Goal: Task Accomplishment & Management: Complete application form

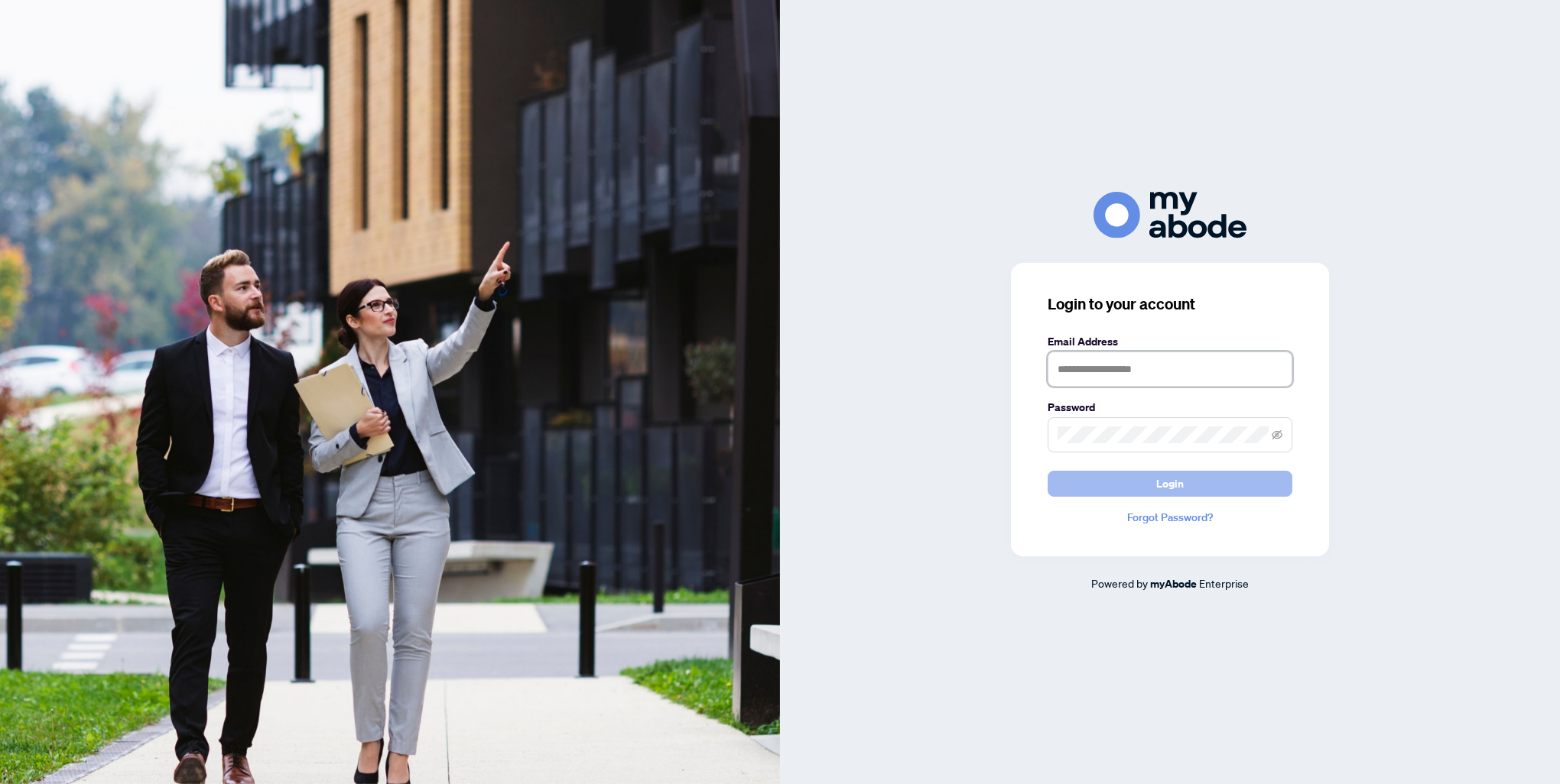
type input "**********"
click at [1158, 473] on span "Login" at bounding box center [1170, 484] width 28 height 24
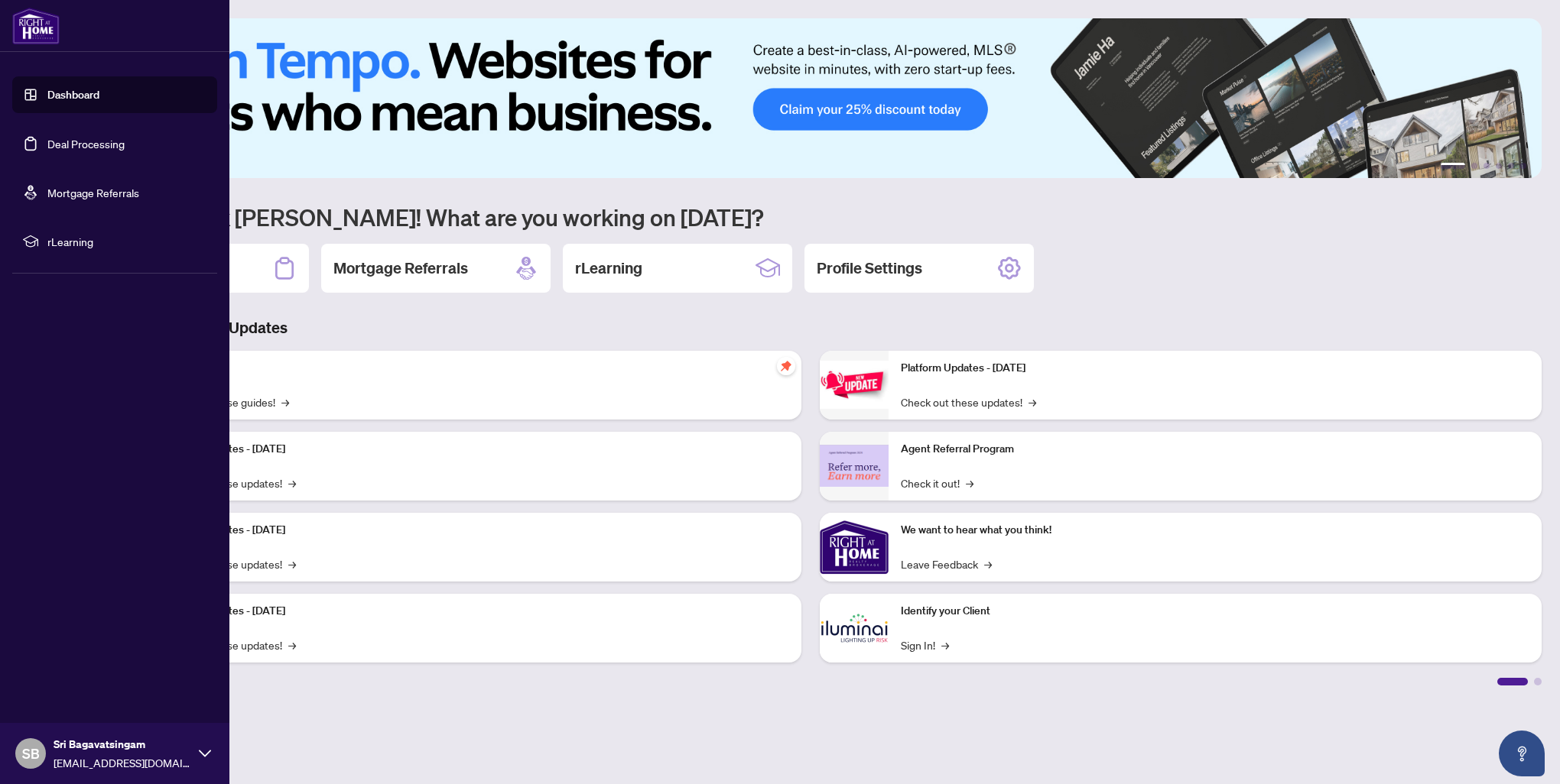
click at [62, 145] on link "Deal Processing" at bounding box center [85, 144] width 77 height 14
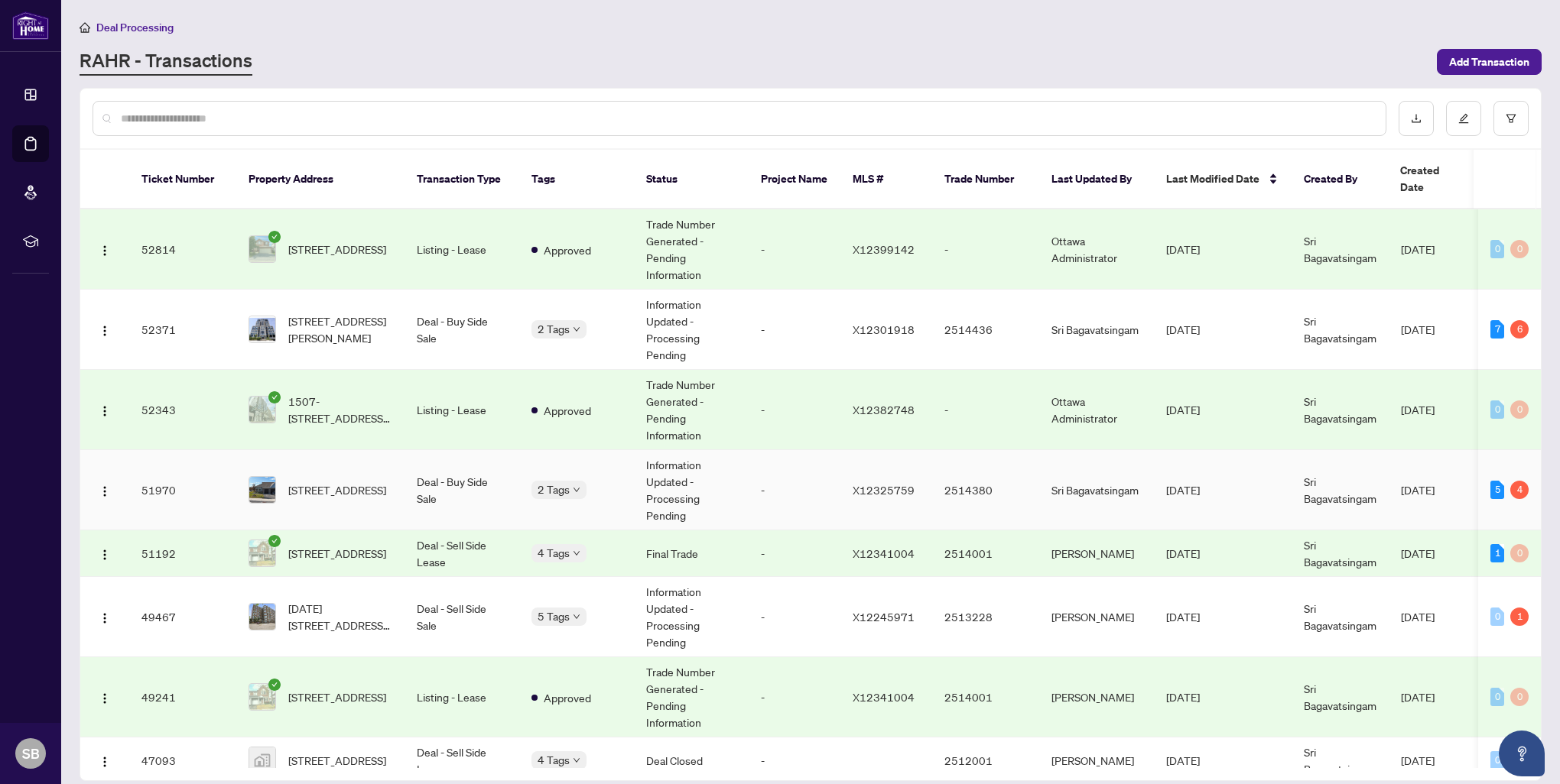
click at [336, 450] on td "[STREET_ADDRESS]" at bounding box center [320, 490] width 168 height 81
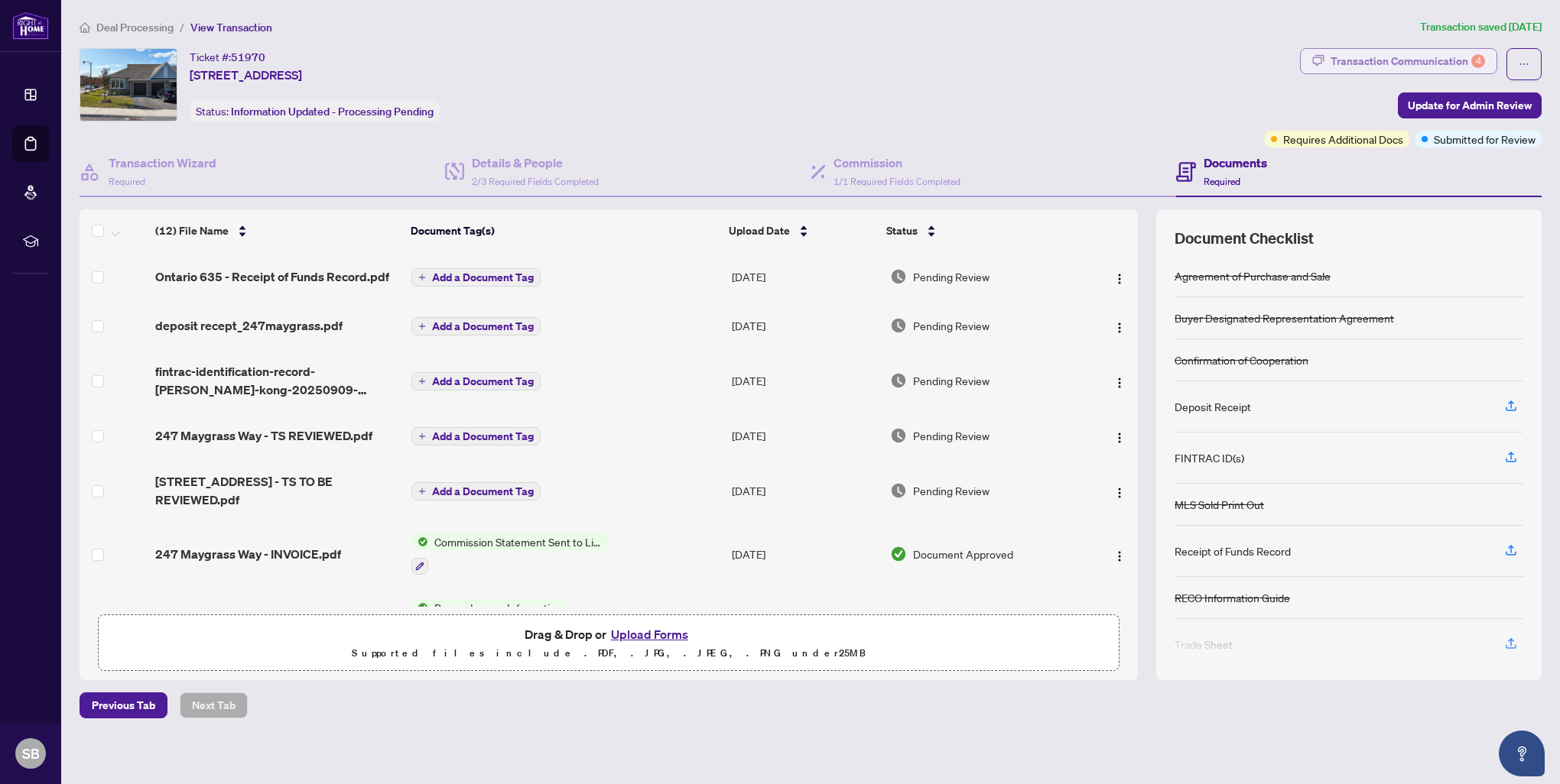
click at [1389, 67] on div "Transaction Communication 4" at bounding box center [1407, 61] width 155 height 24
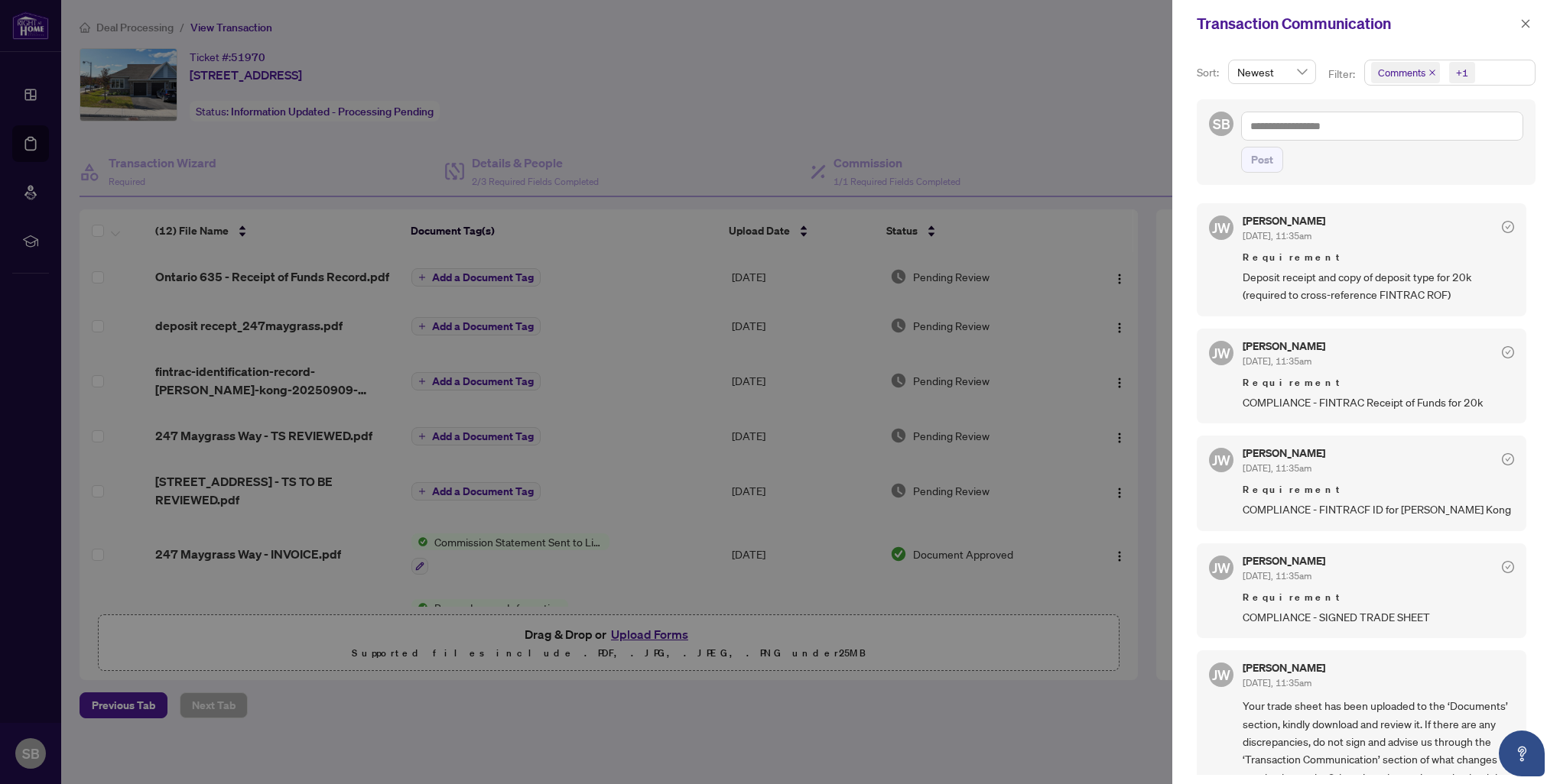
click at [1072, 99] on div at bounding box center [780, 392] width 1560 height 784
click at [1523, 24] on icon "close" at bounding box center [1526, 24] width 11 height 11
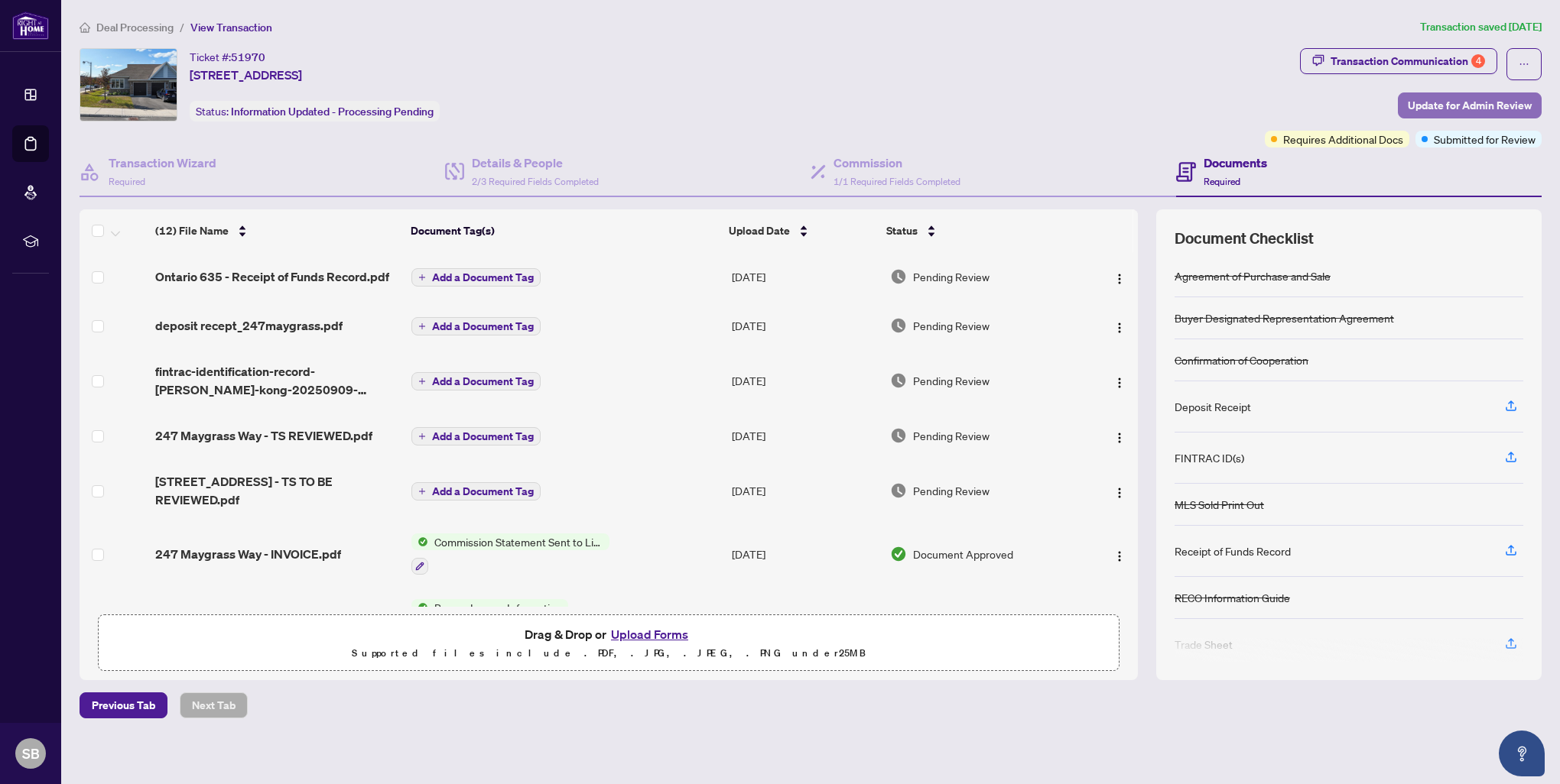
click at [1449, 104] on span "Update for Admin Review" at bounding box center [1470, 106] width 124 height 24
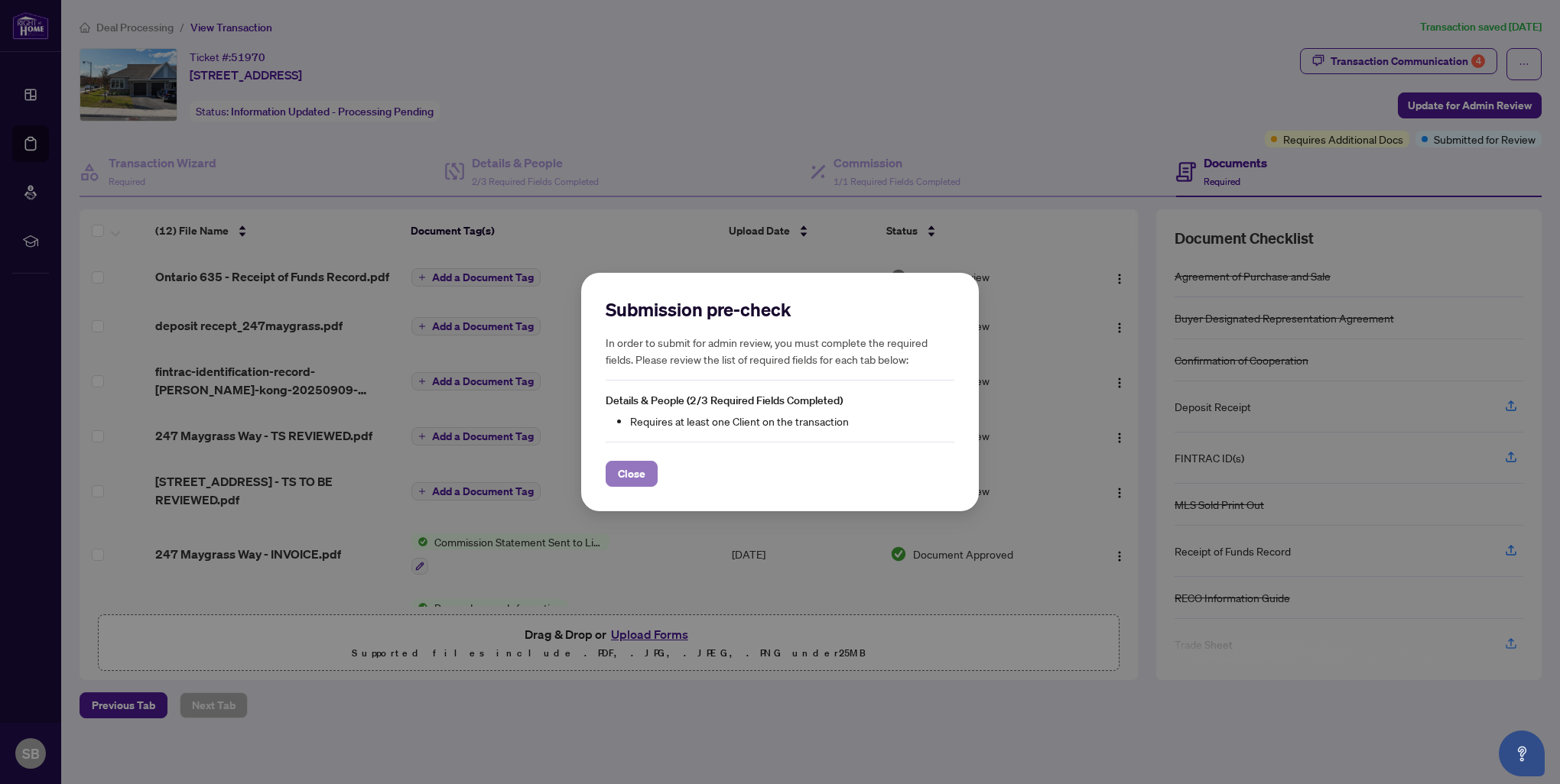
click at [616, 473] on button "Close" at bounding box center [631, 474] width 52 height 26
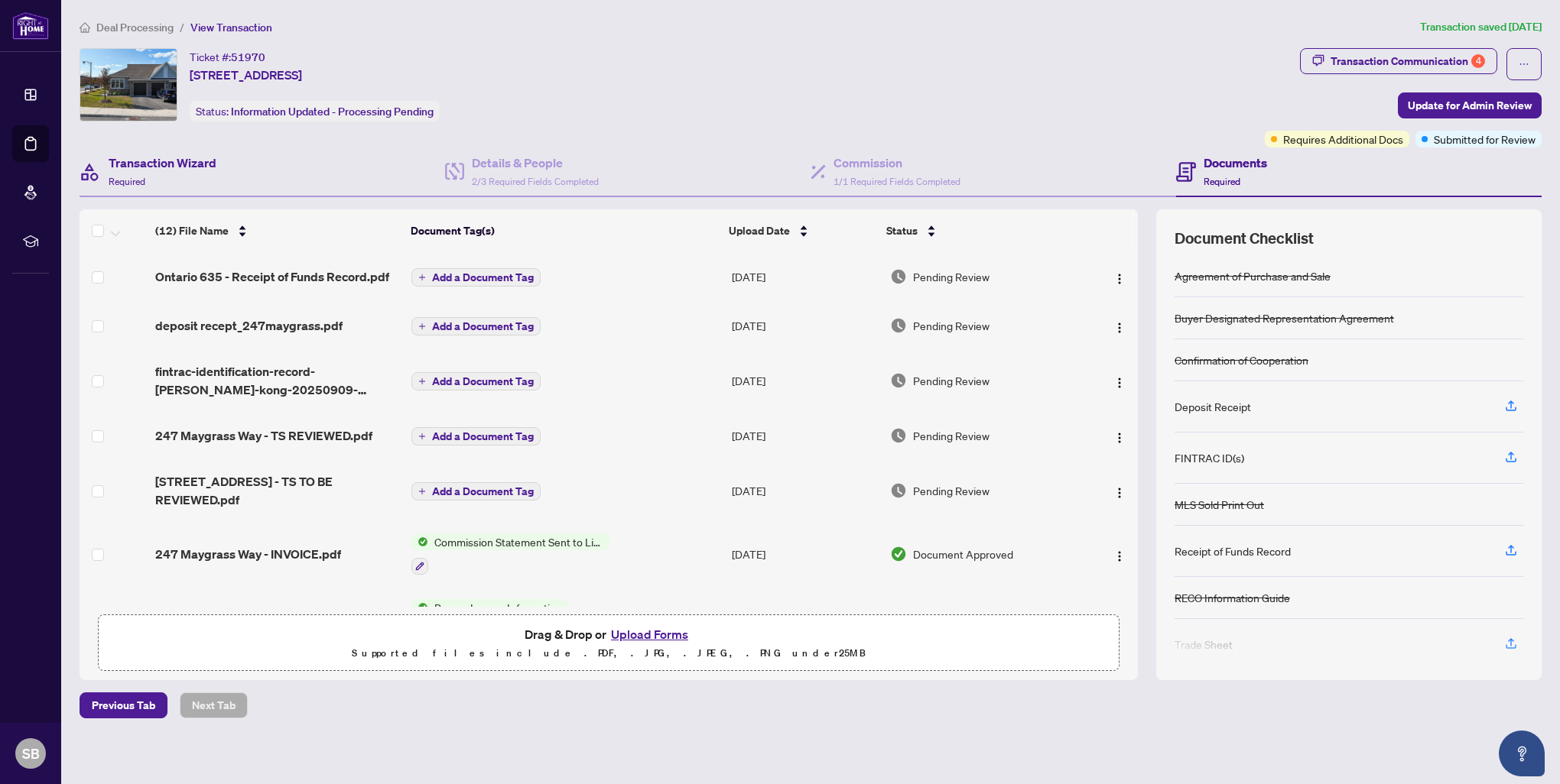
click at [330, 179] on div "Transaction Wizard Required" at bounding box center [262, 172] width 365 height 50
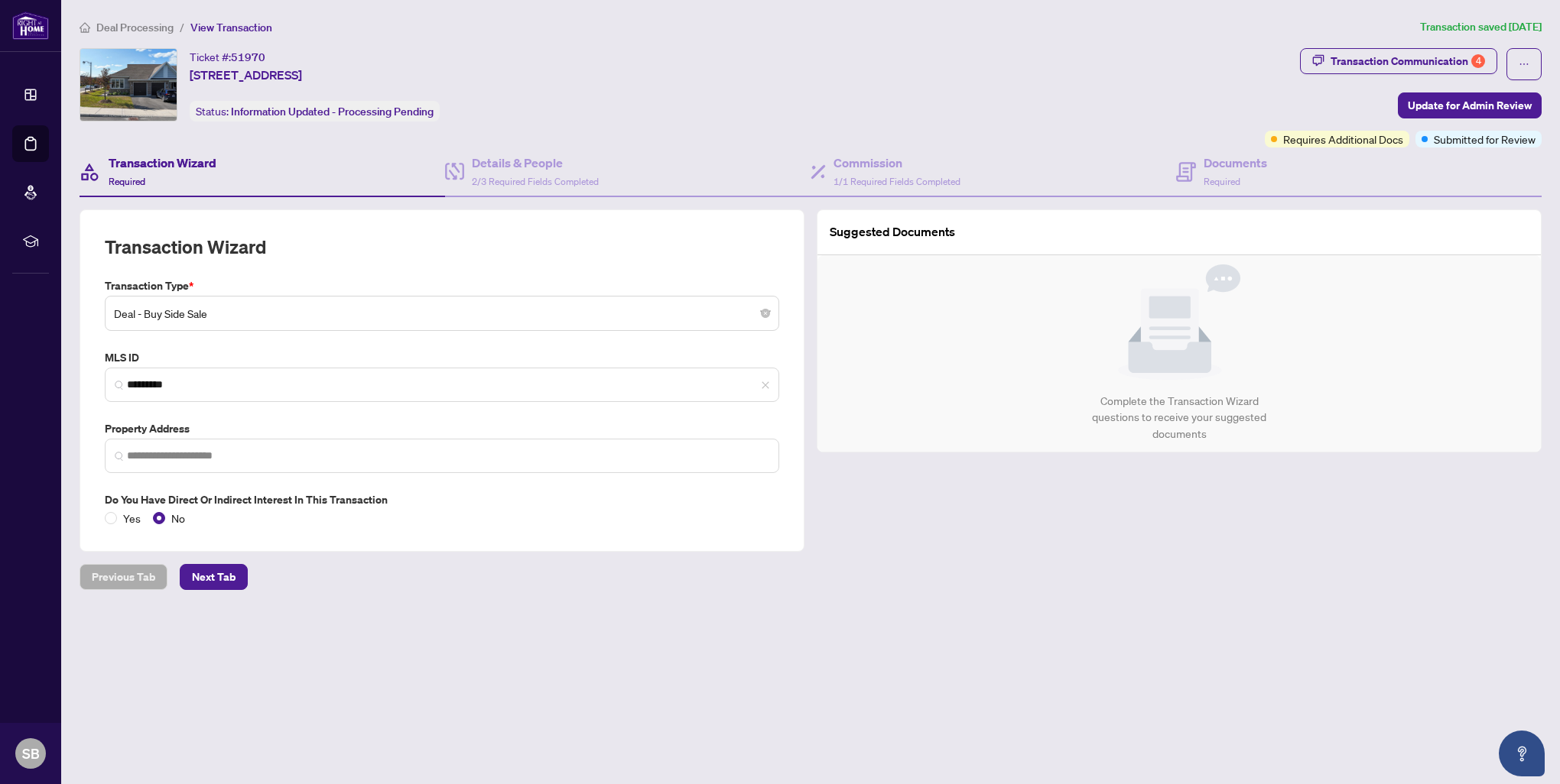
type input "**********"
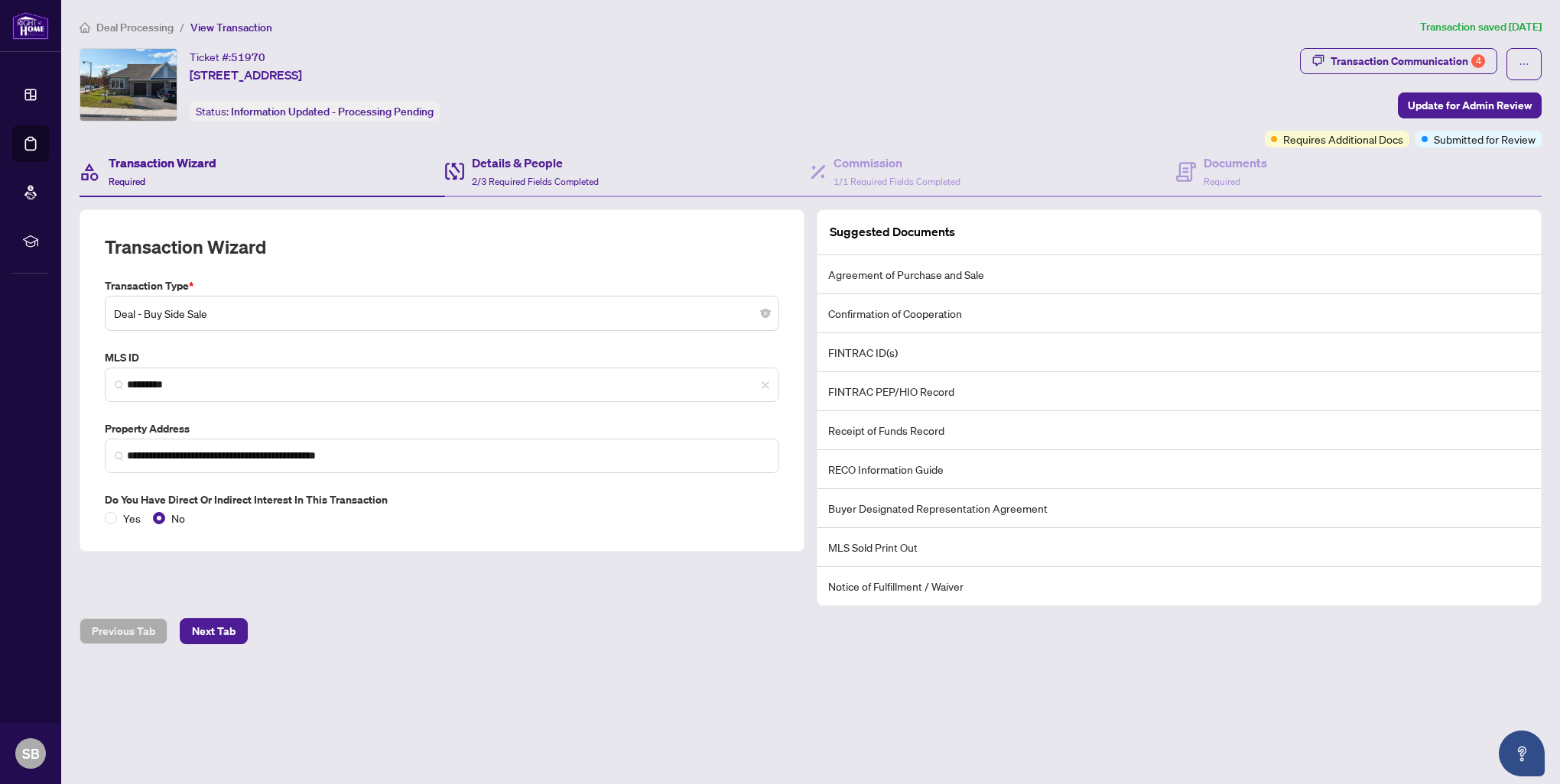
click at [609, 174] on div "Details & People 2/3 Required Fields Completed" at bounding box center [628, 172] width 365 height 50
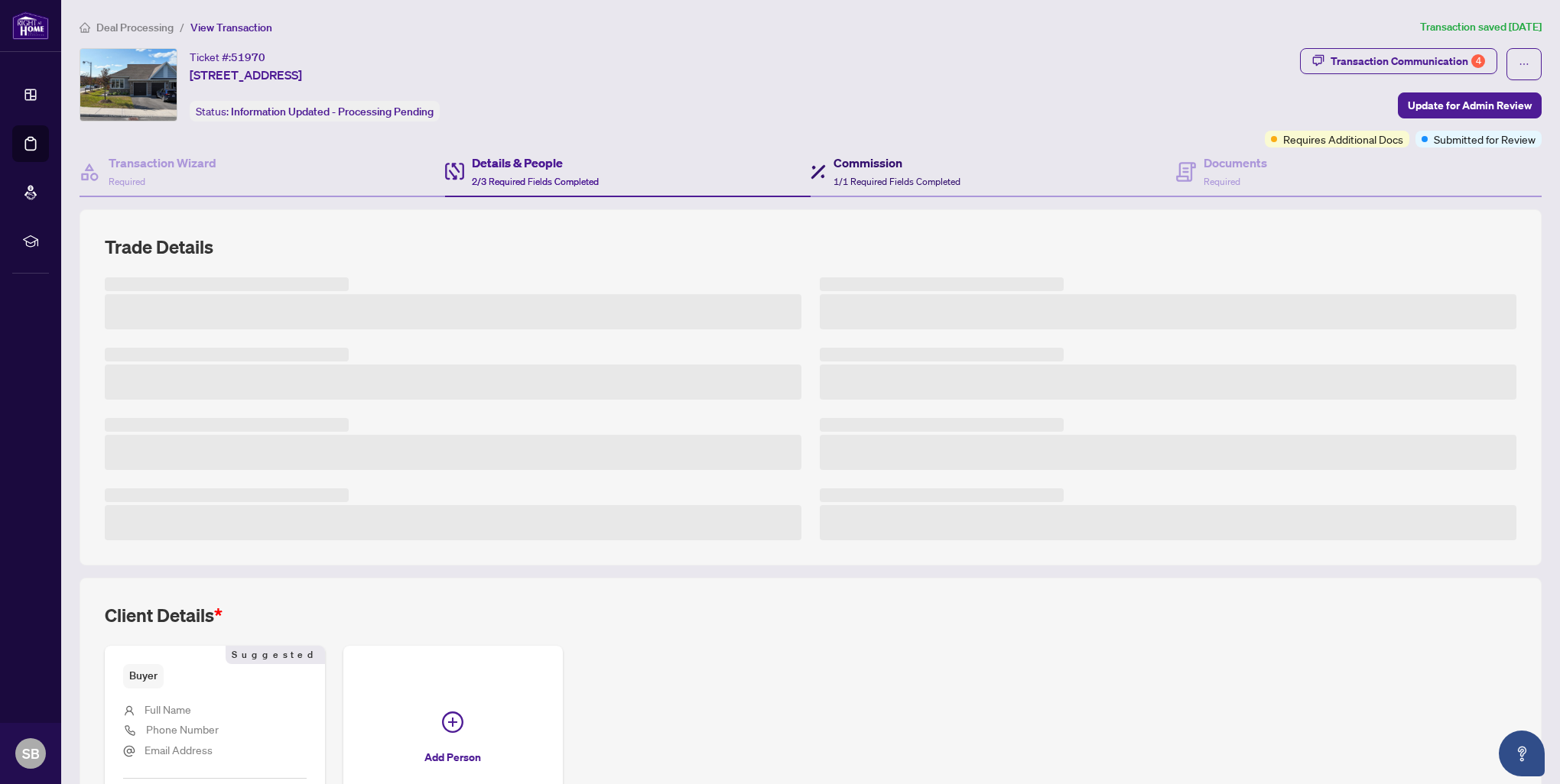
click at [844, 172] on div "Commission 1/1 Required Fields Completed" at bounding box center [896, 171] width 127 height 36
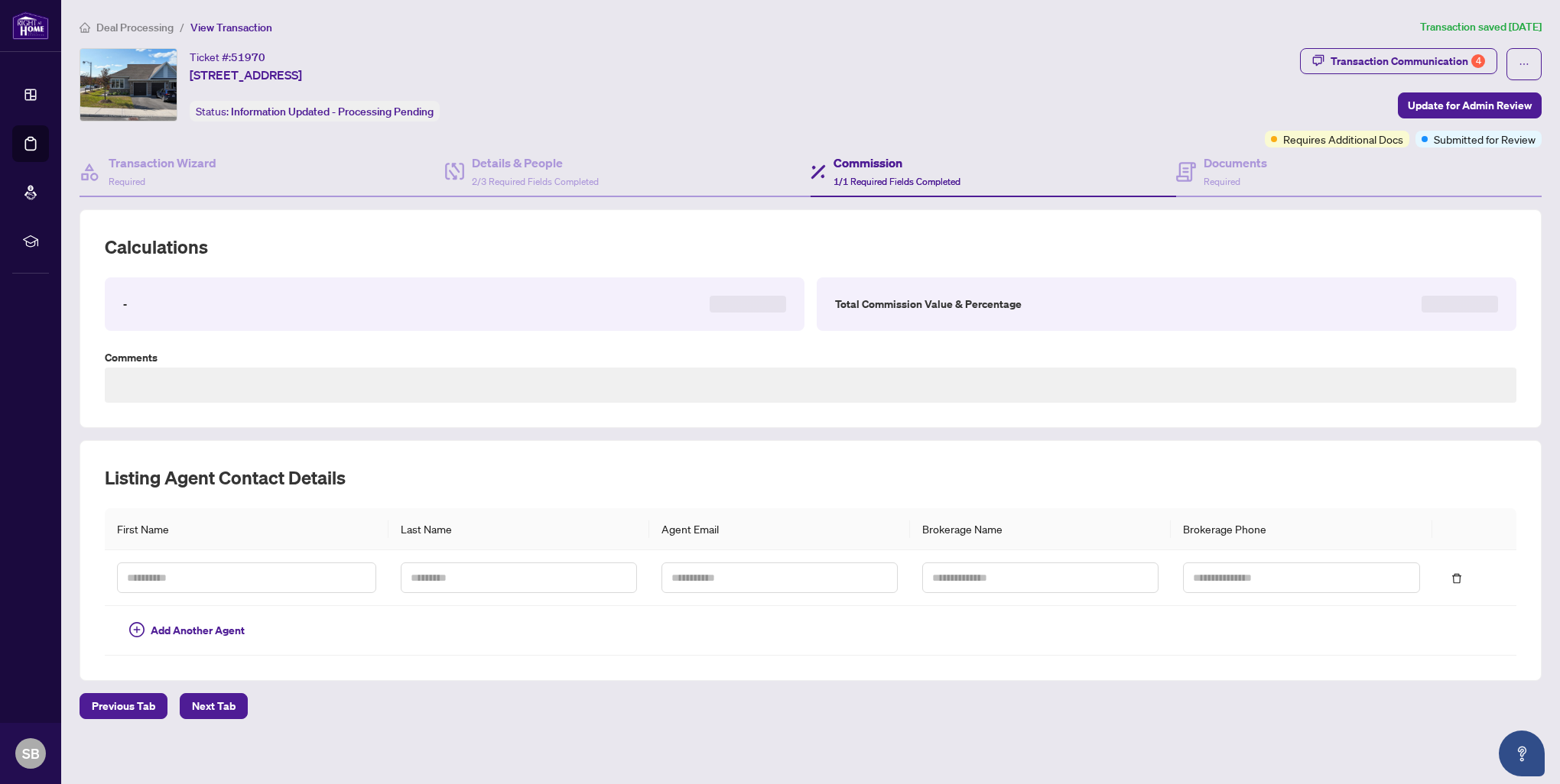
type textarea "**********"
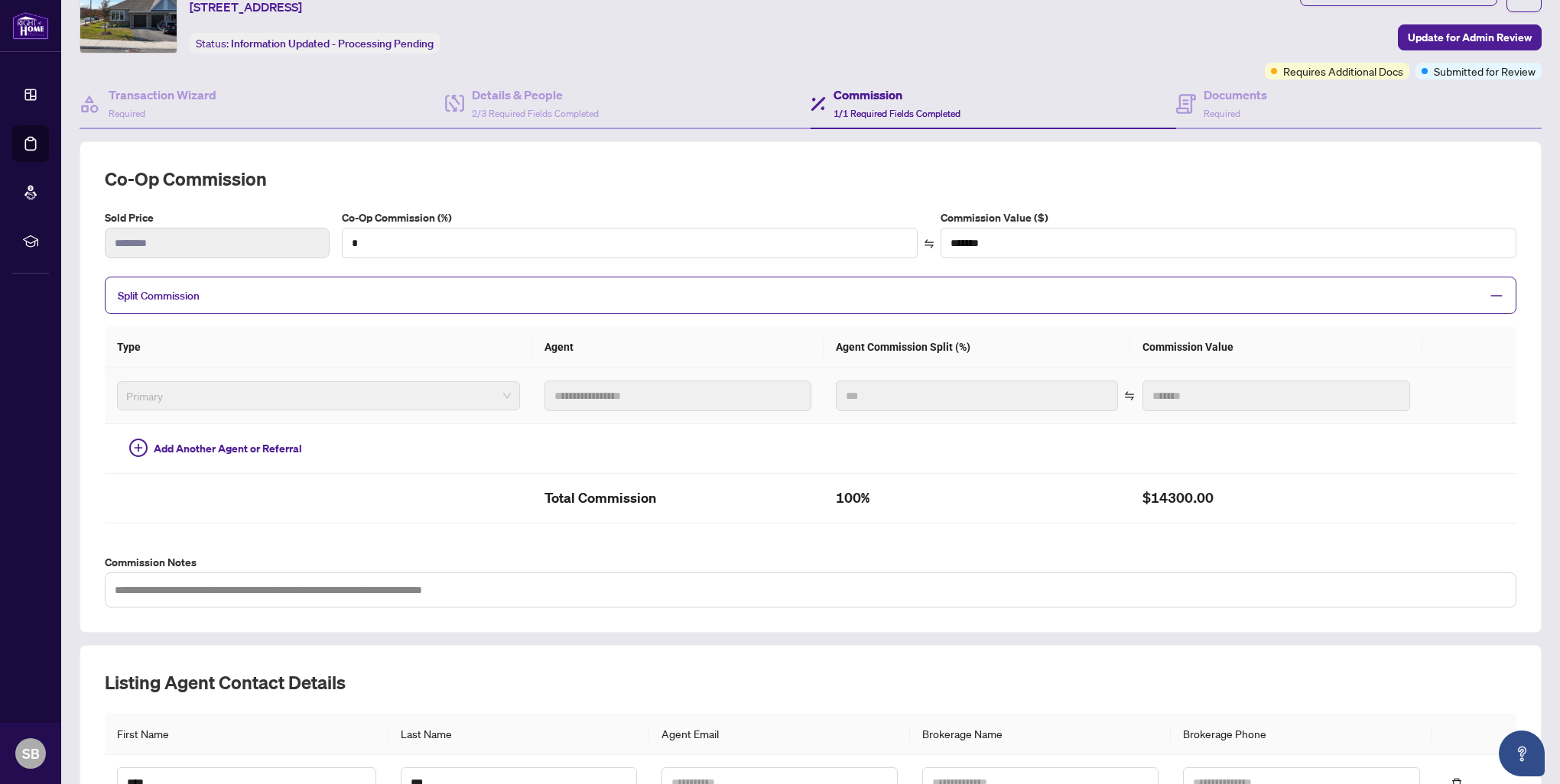
scroll to position [221, 0]
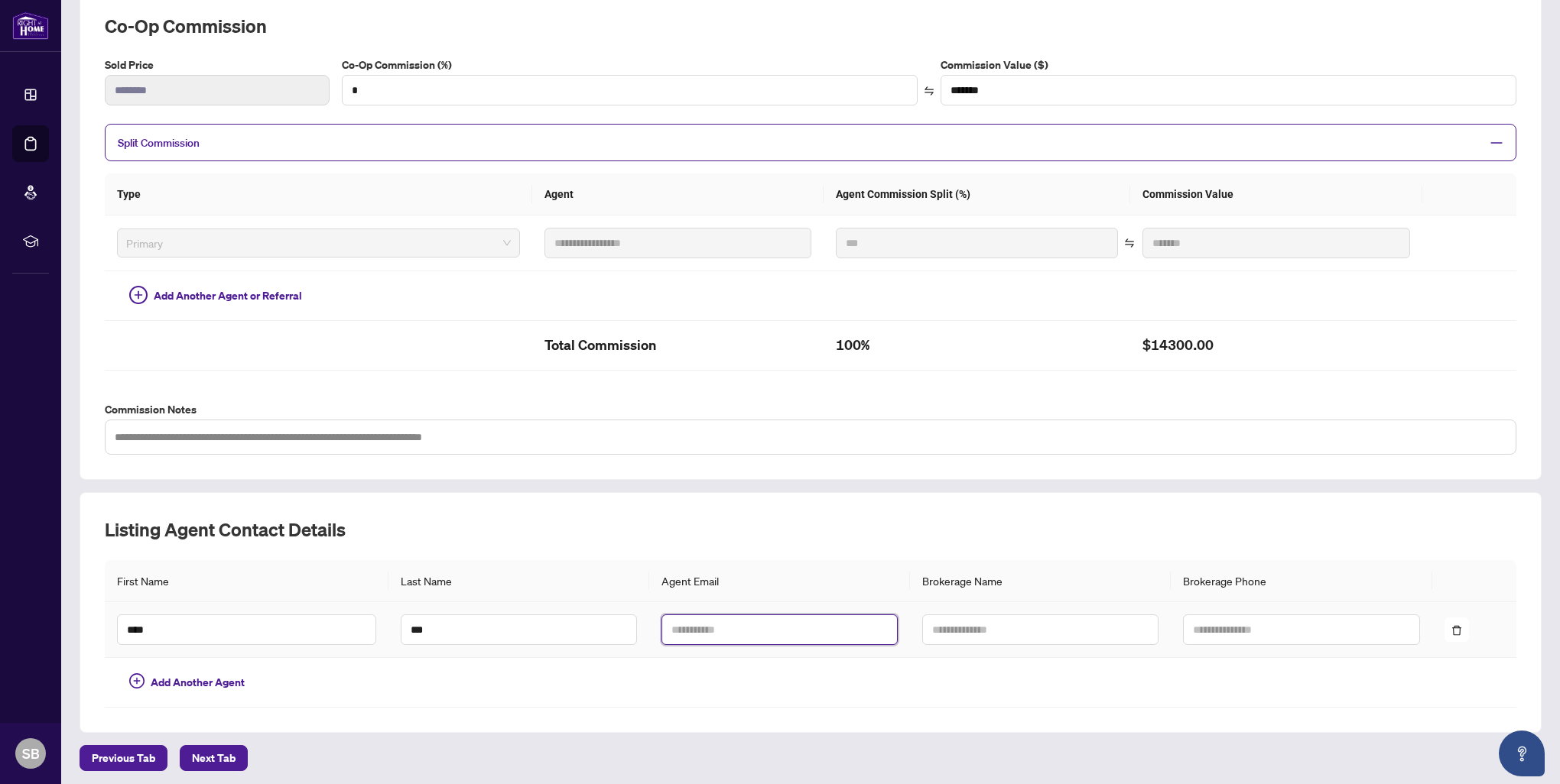
drag, startPoint x: 725, startPoint y: 641, endPoint x: 700, endPoint y: 636, distance: 25.5
click at [700, 636] on input "text" at bounding box center [780, 629] width 236 height 31
paste input "**********"
type input "**********"
click at [1005, 529] on h2 "Listing Agent Contact Details" at bounding box center [810, 529] width 1412 height 24
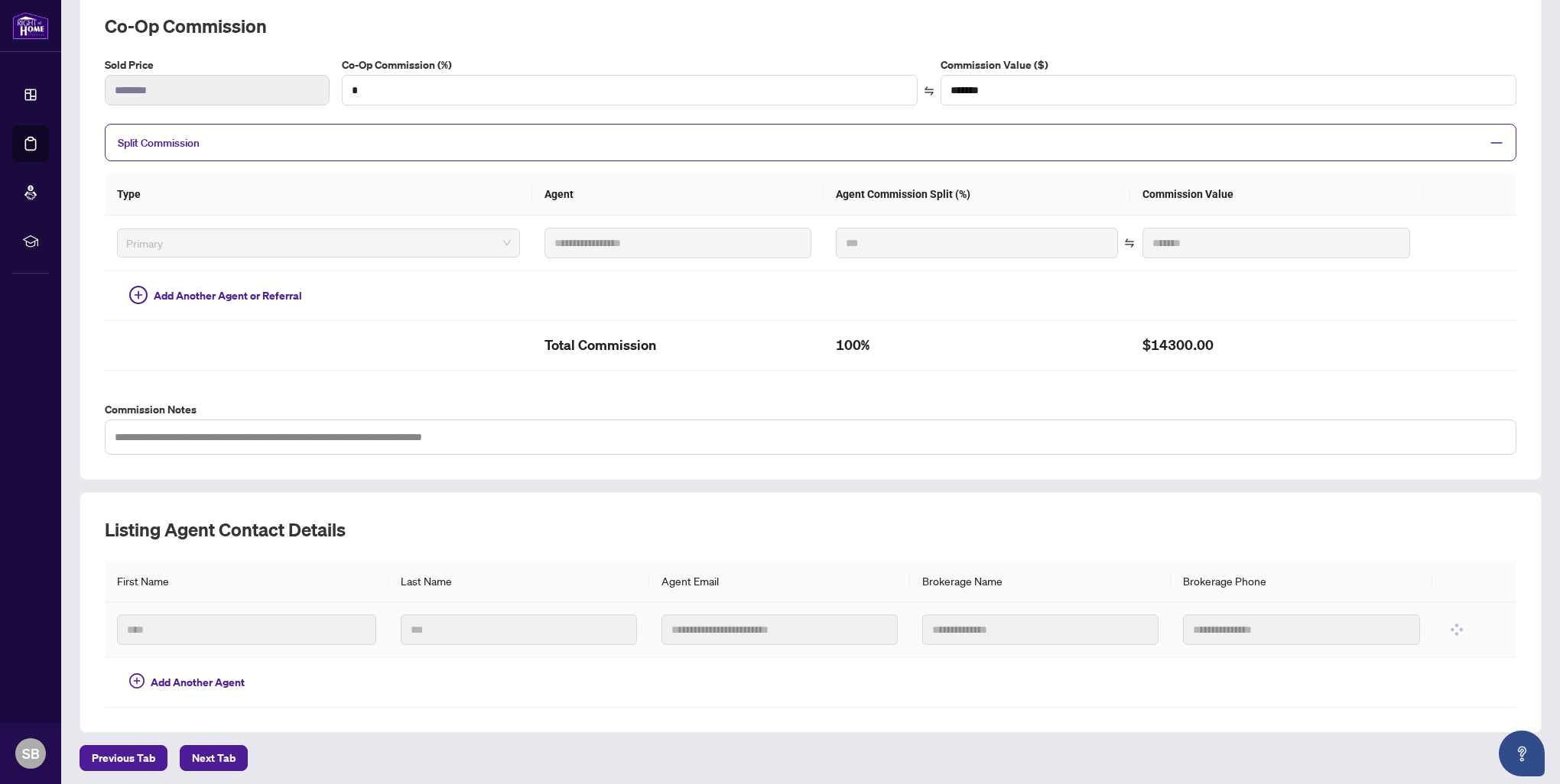
click at [1008, 626] on input "text" at bounding box center [1040, 629] width 236 height 31
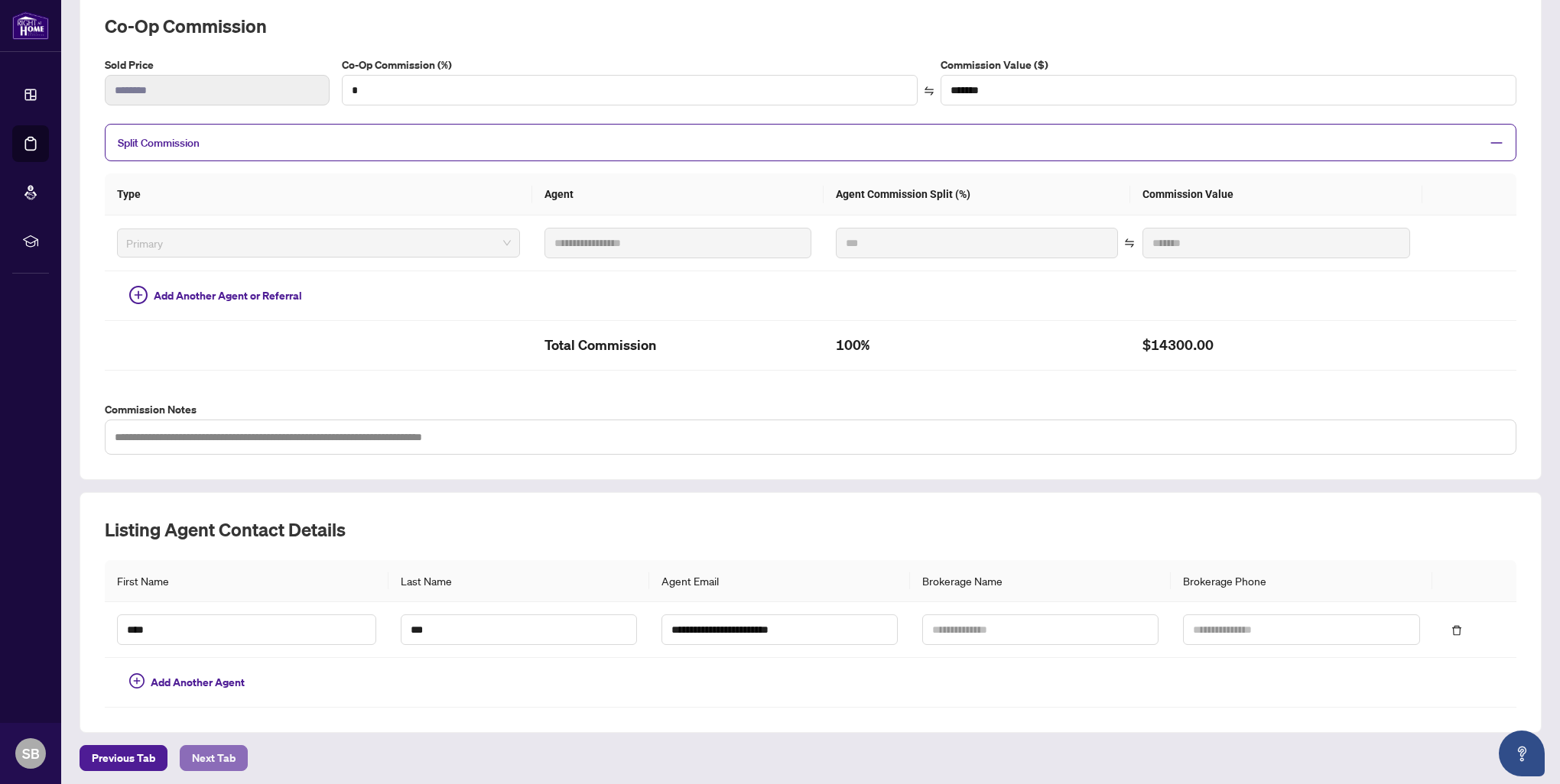
click at [216, 748] on span "Next Tab" at bounding box center [213, 758] width 44 height 24
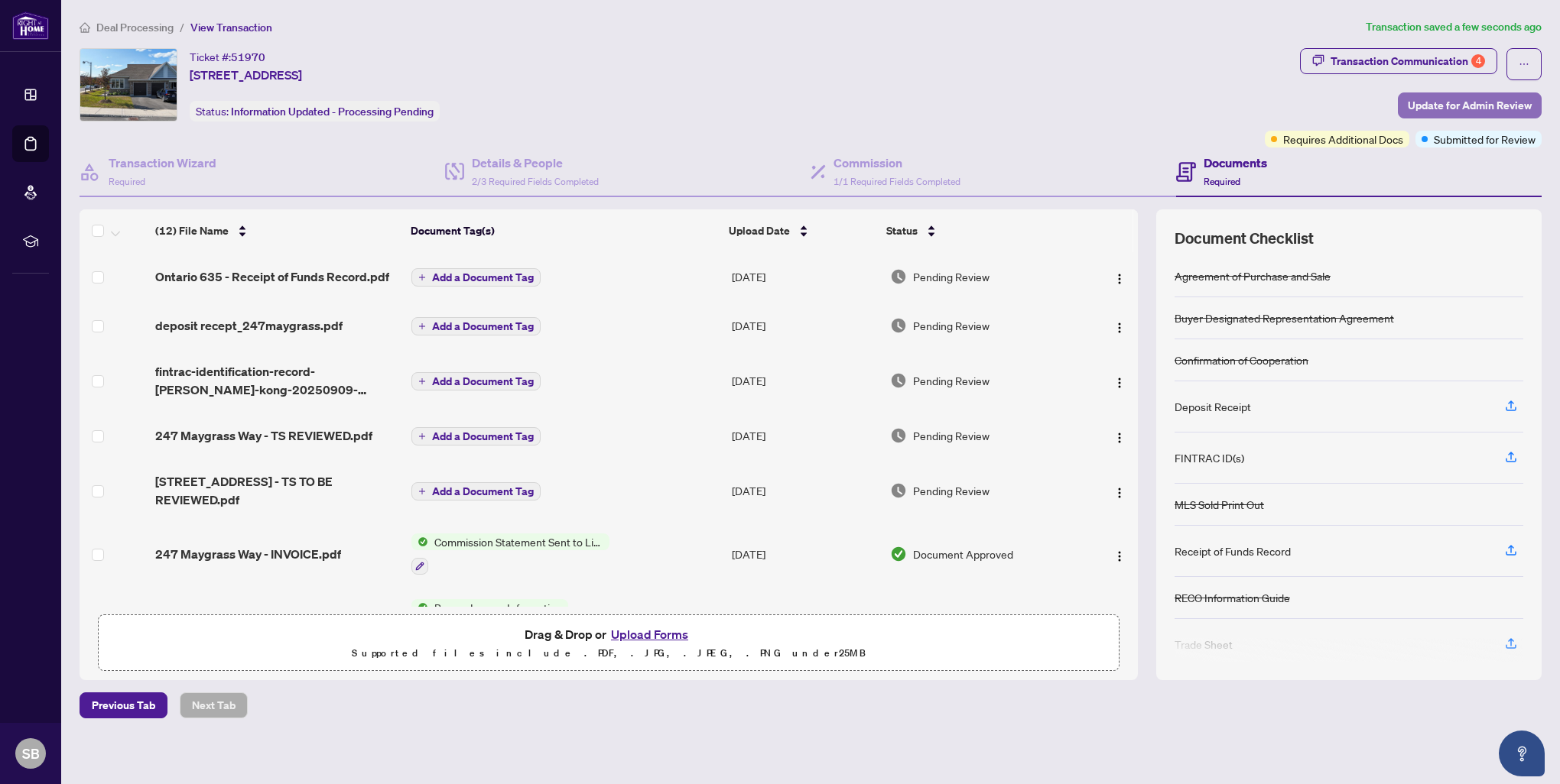
click at [1429, 104] on span "Update for Admin Review" at bounding box center [1470, 106] width 124 height 24
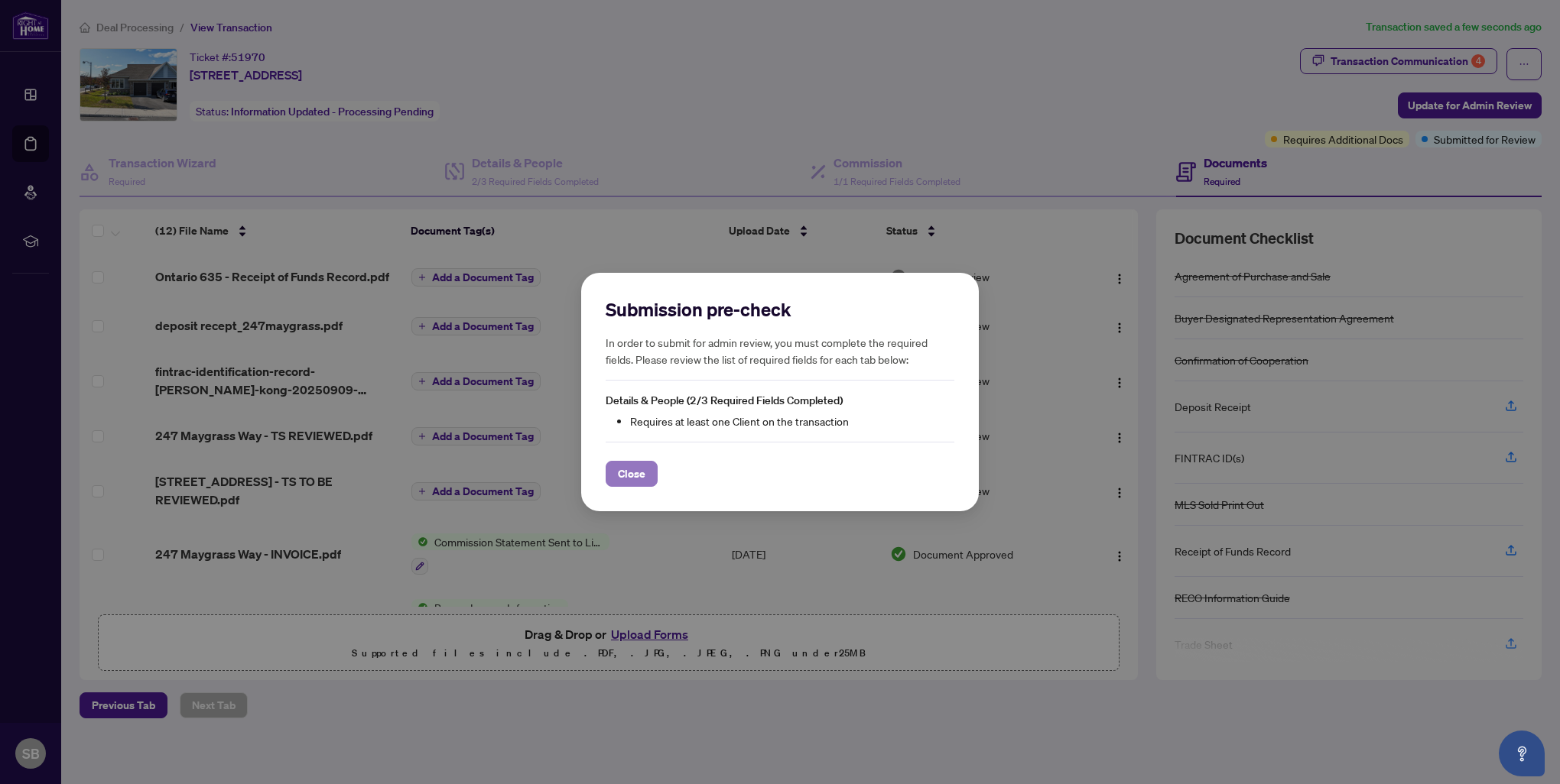
click at [618, 466] on span "Close" at bounding box center [632, 474] width 28 height 24
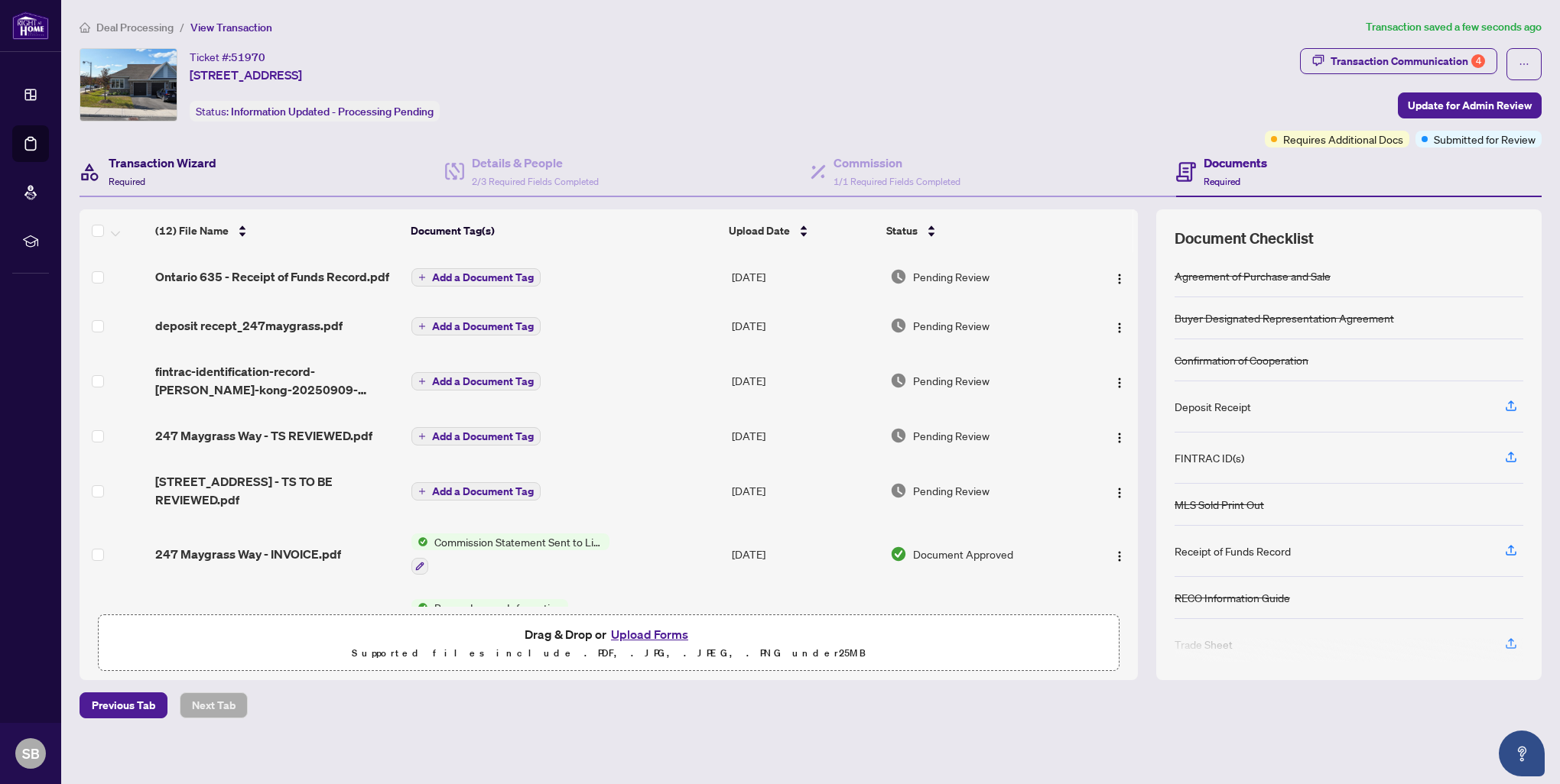
click at [132, 182] on span "Required" at bounding box center [127, 182] width 37 height 11
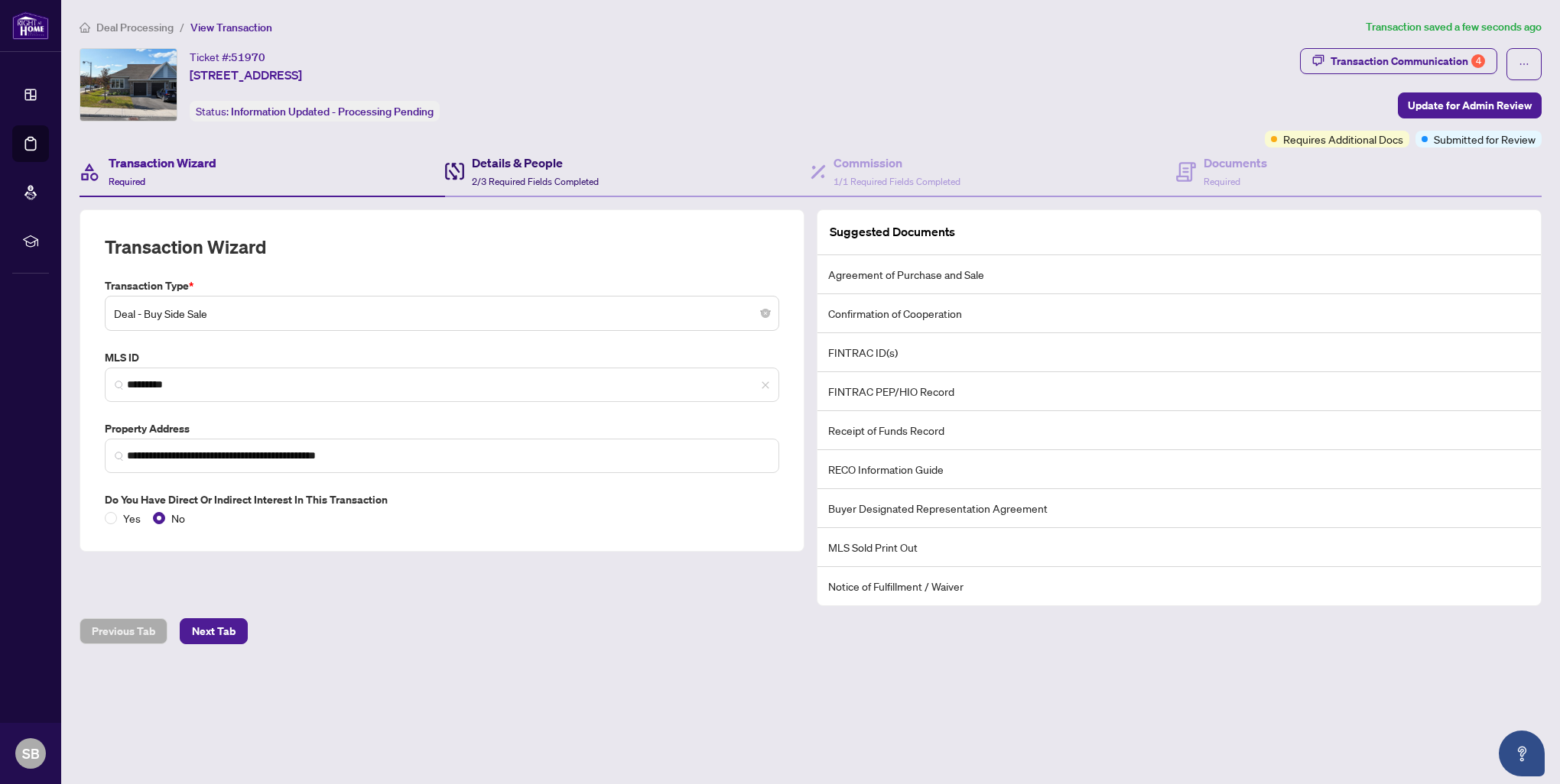
click at [492, 170] on h4 "Details & People" at bounding box center [535, 163] width 127 height 19
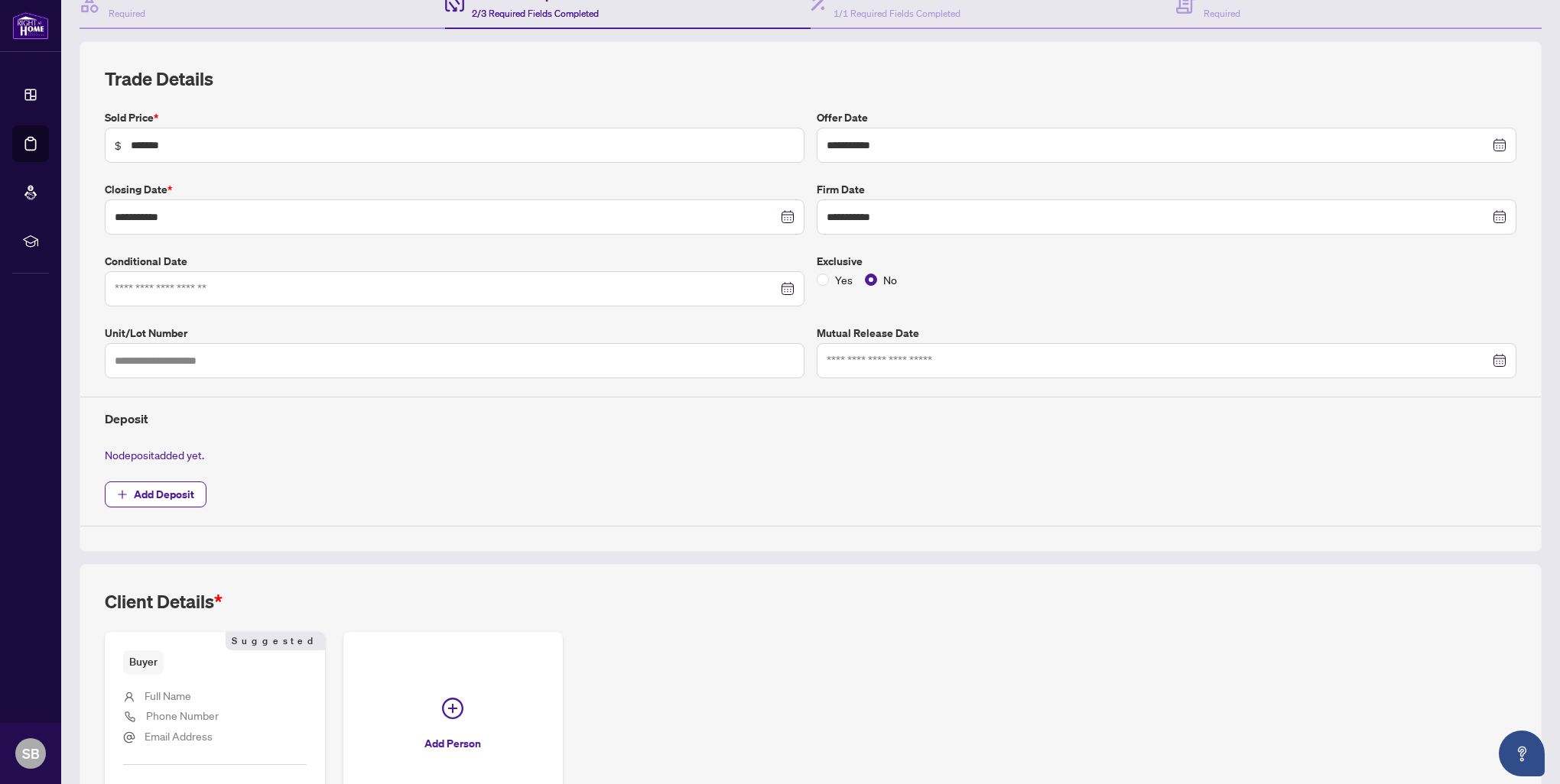
scroll to position [53, 0]
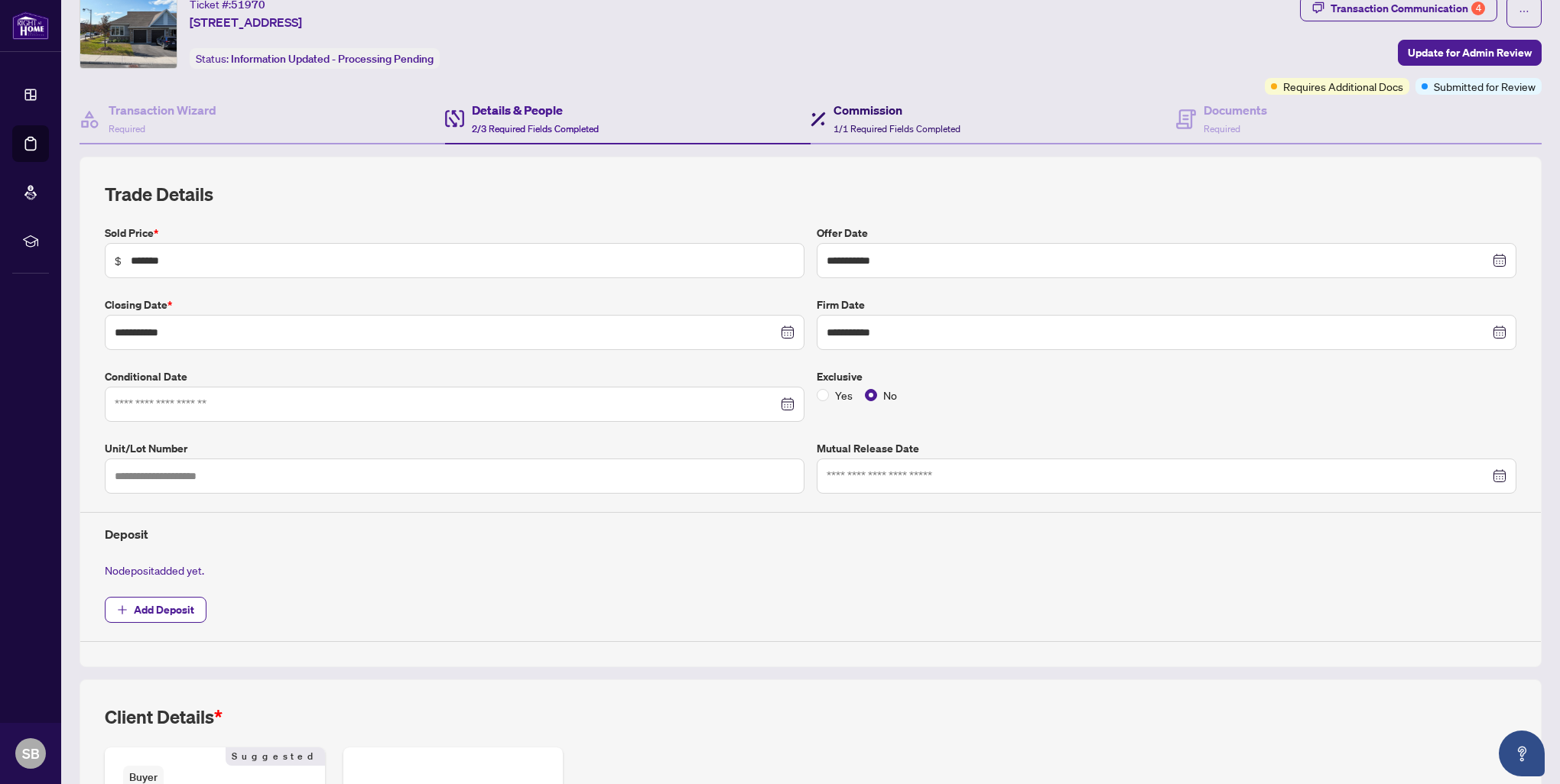
click at [906, 120] on div "Commission 1/1 Required Fields Completed" at bounding box center [896, 119] width 127 height 36
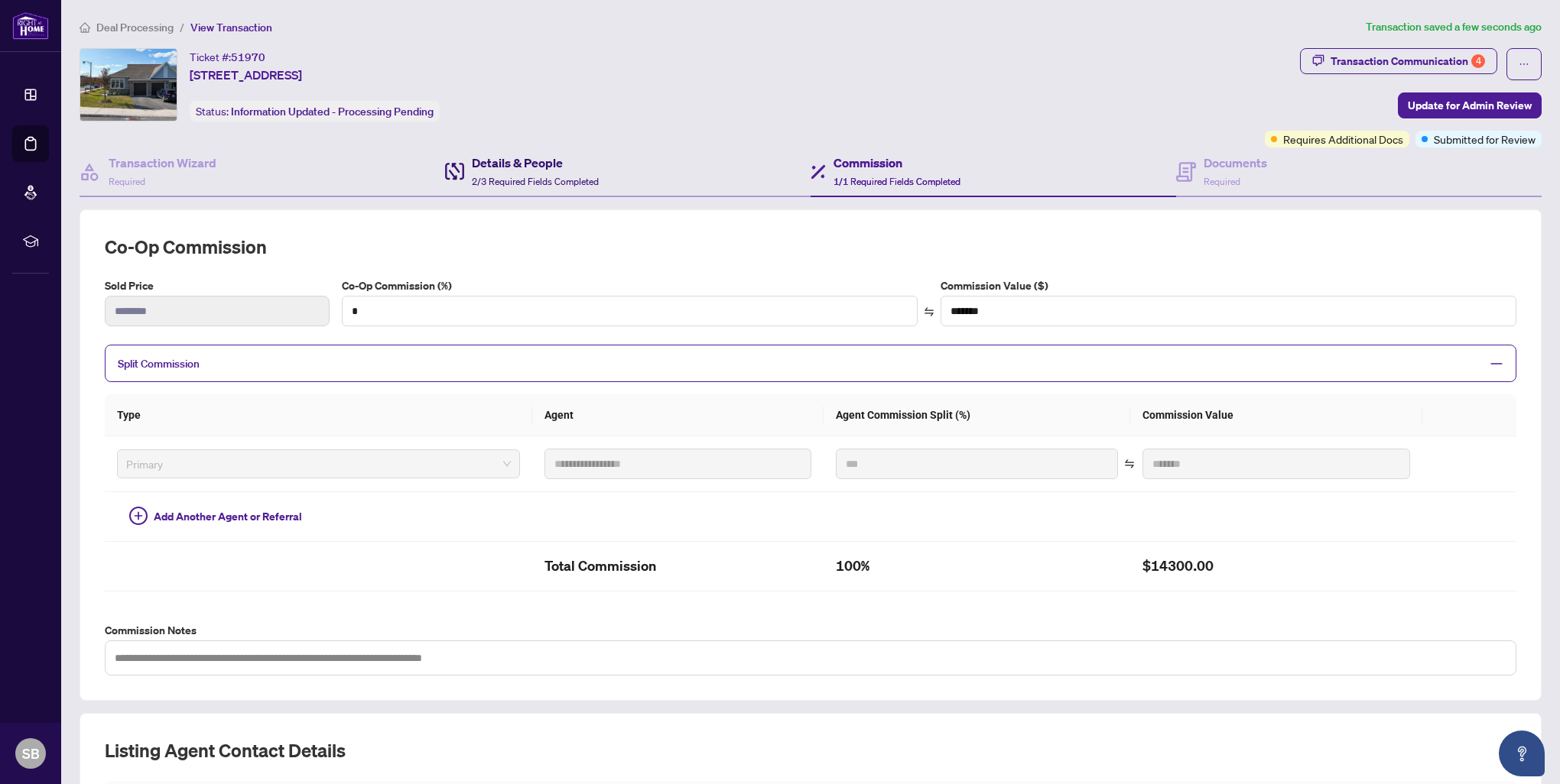
click at [556, 160] on h4 "Details & People" at bounding box center [535, 163] width 127 height 19
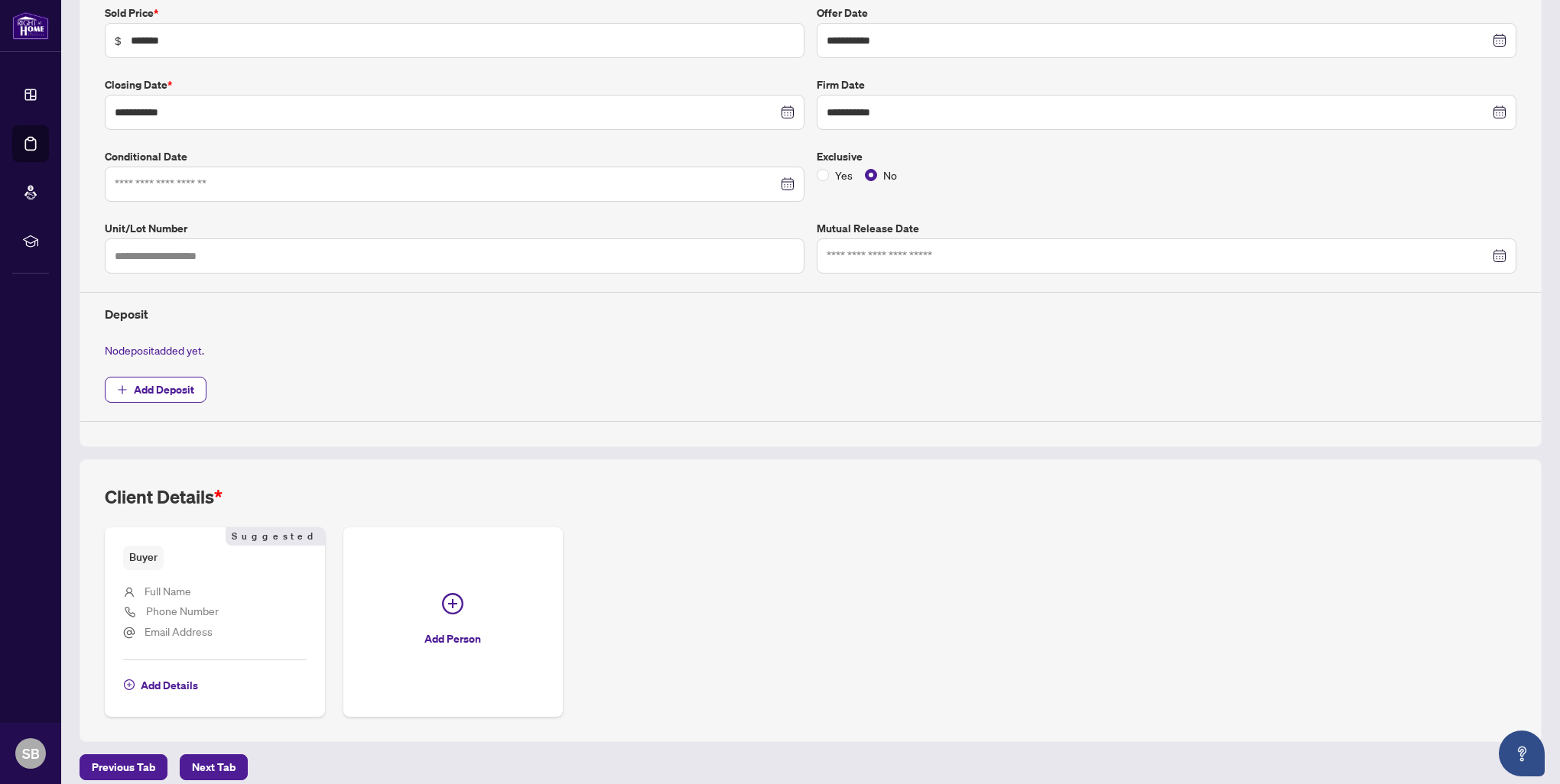
scroll to position [282, 0]
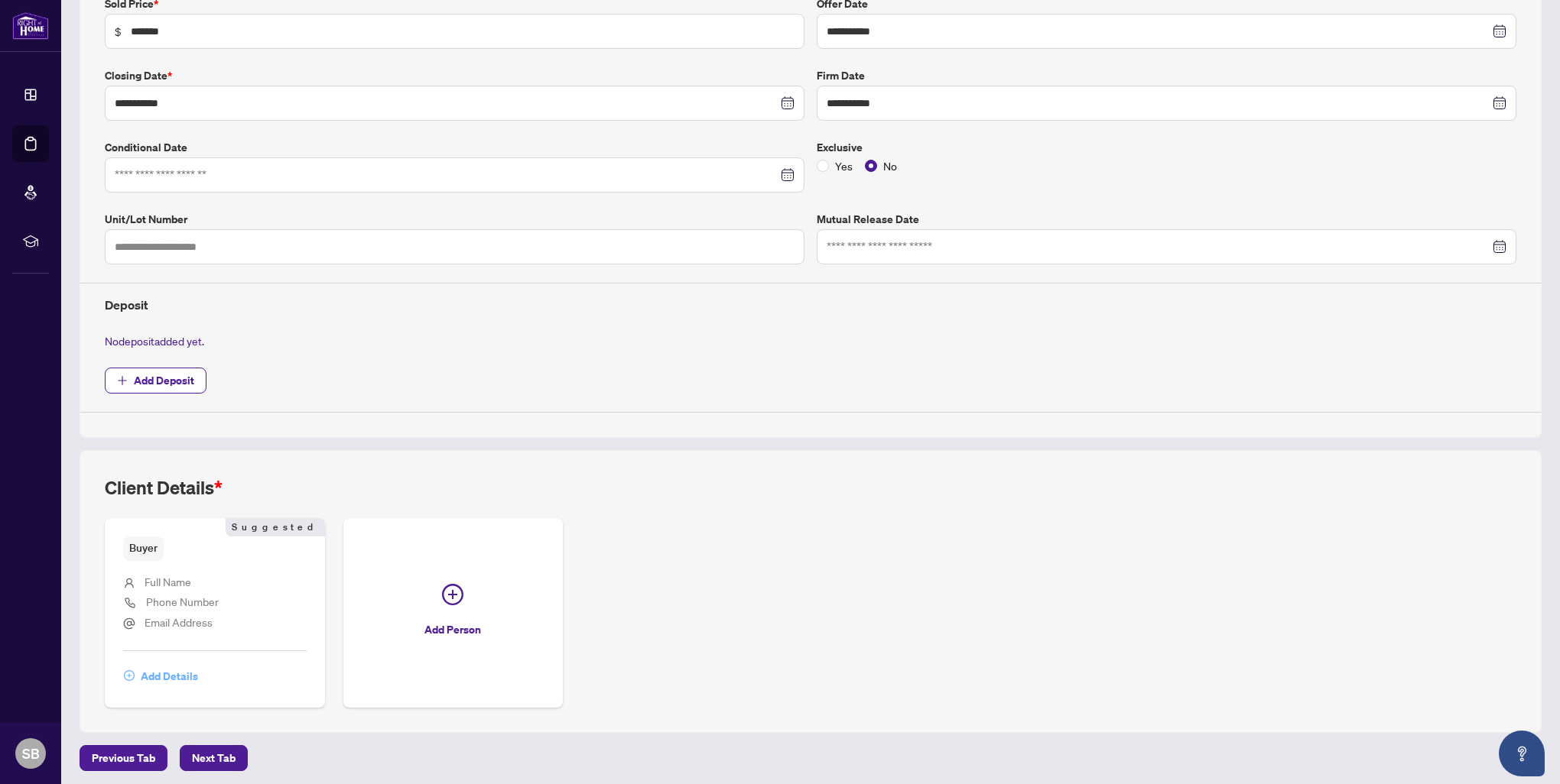
click at [166, 675] on span "Add Details" at bounding box center [170, 677] width 57 height 24
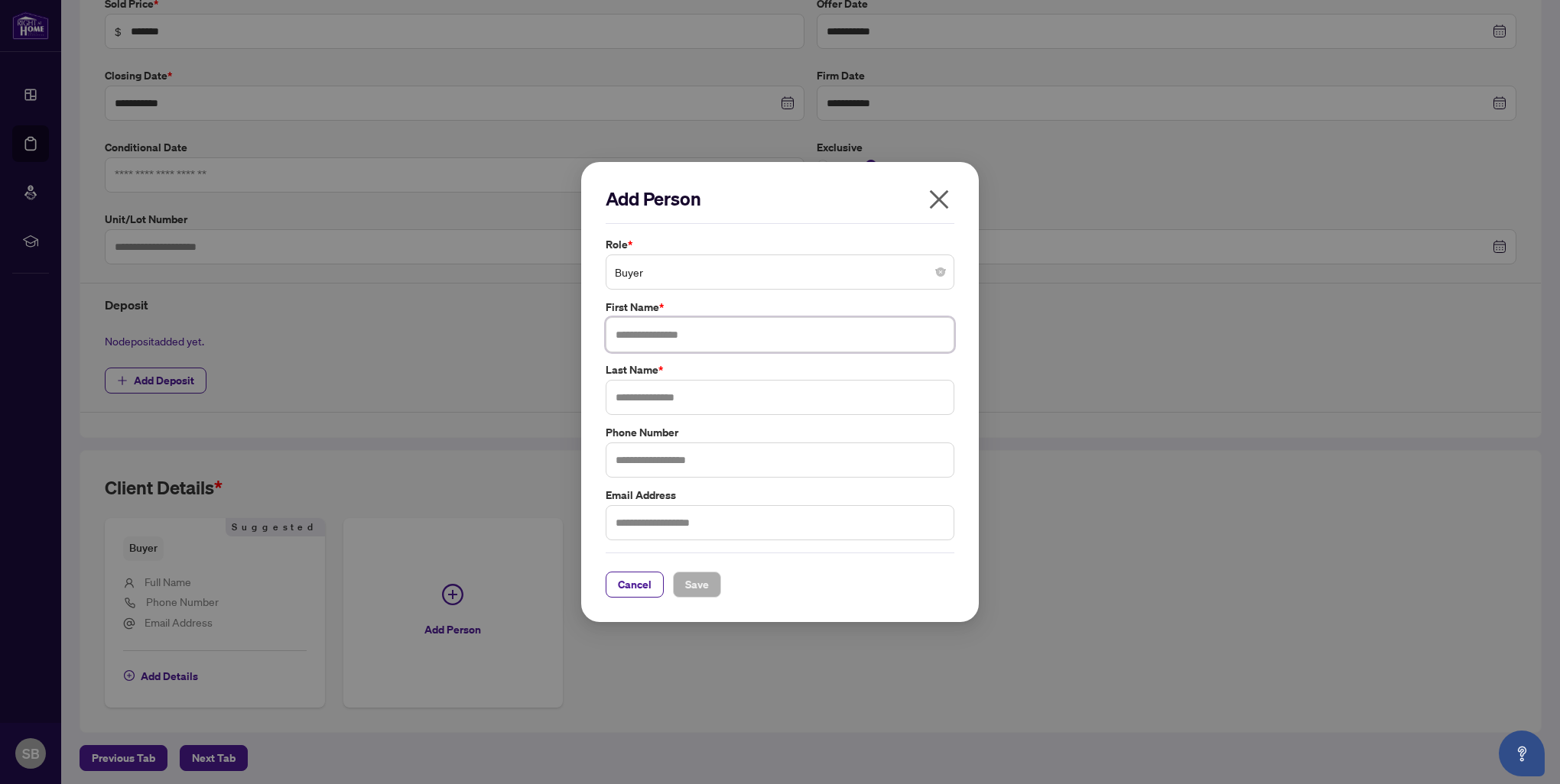
click at [654, 333] on input "text" at bounding box center [780, 335] width 349 height 35
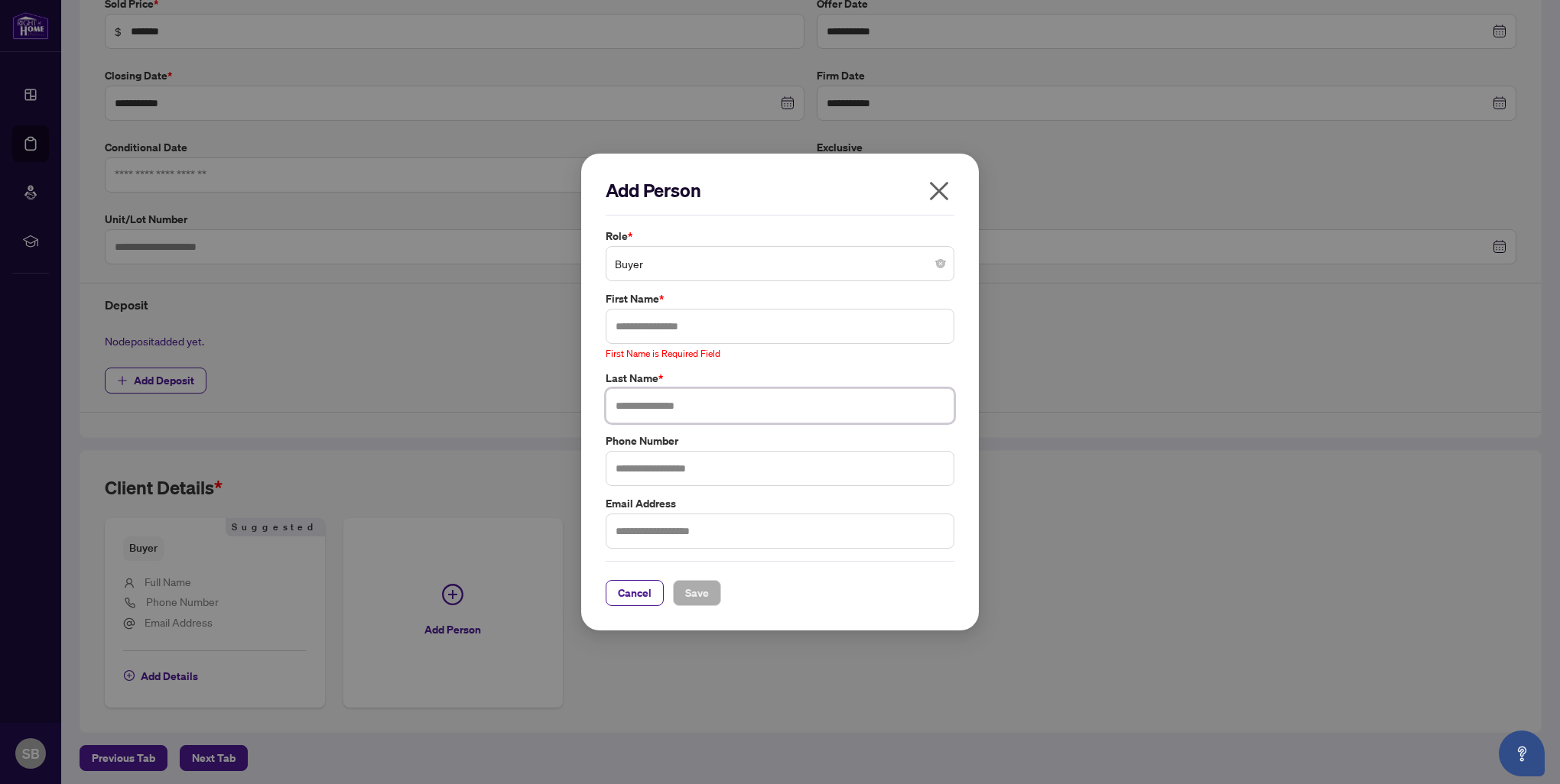
click at [651, 403] on input "text" at bounding box center [780, 406] width 349 height 35
type input "****"
click at [688, 260] on span "Buyer" at bounding box center [780, 263] width 330 height 29
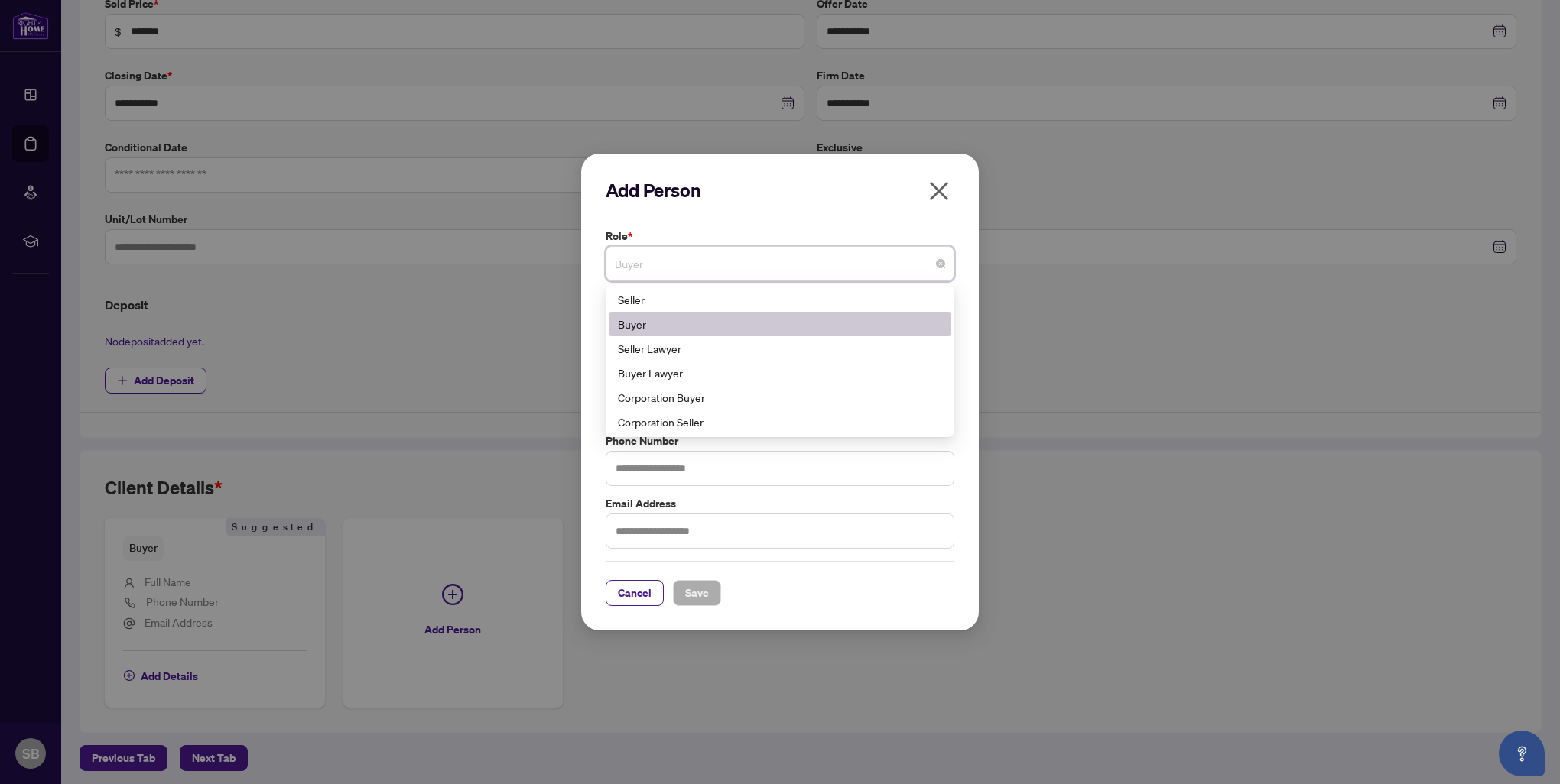
click at [714, 212] on div "Add Person" at bounding box center [780, 196] width 349 height 37
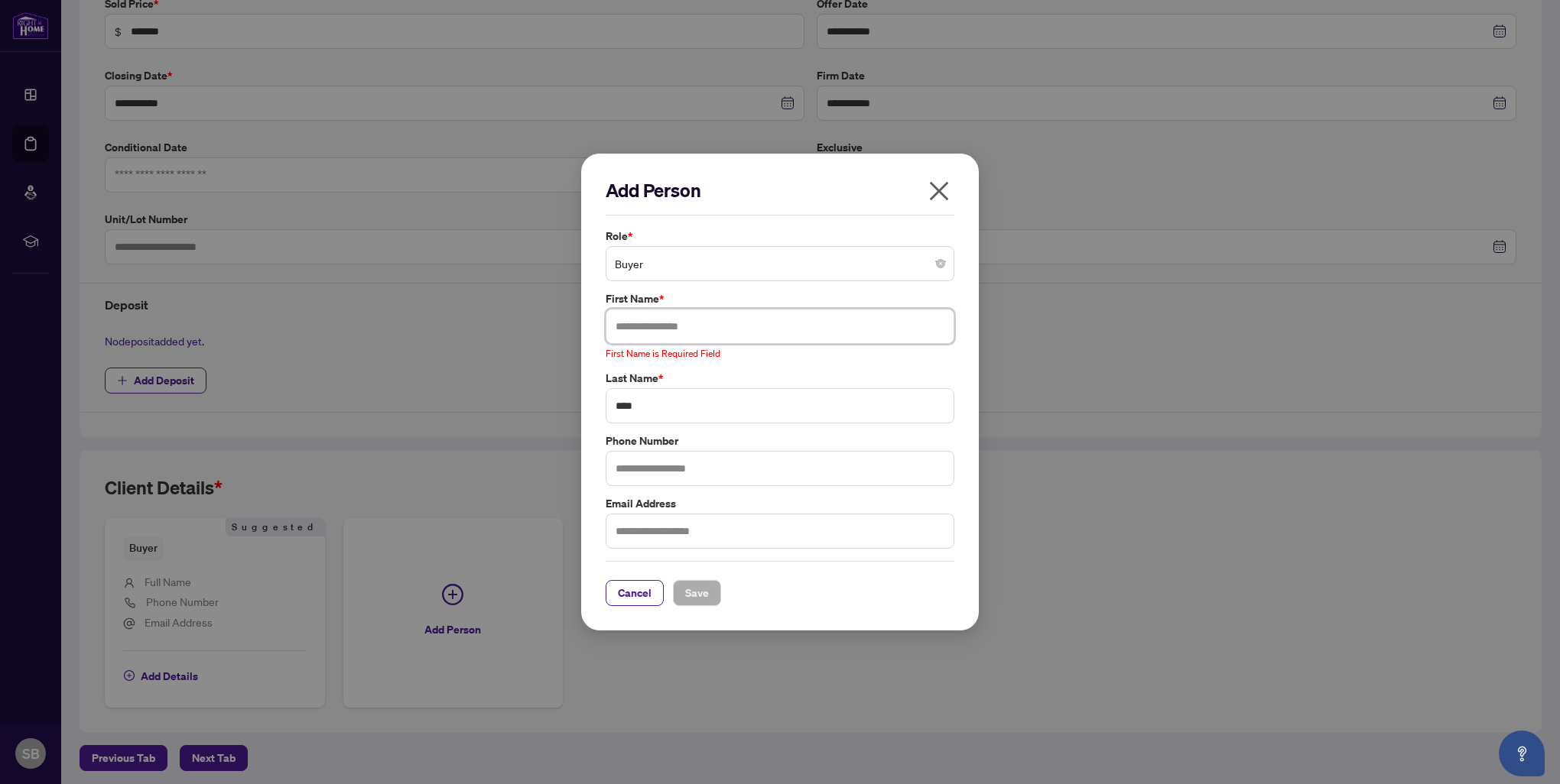
click at [682, 329] on input "text" at bounding box center [780, 326] width 349 height 35
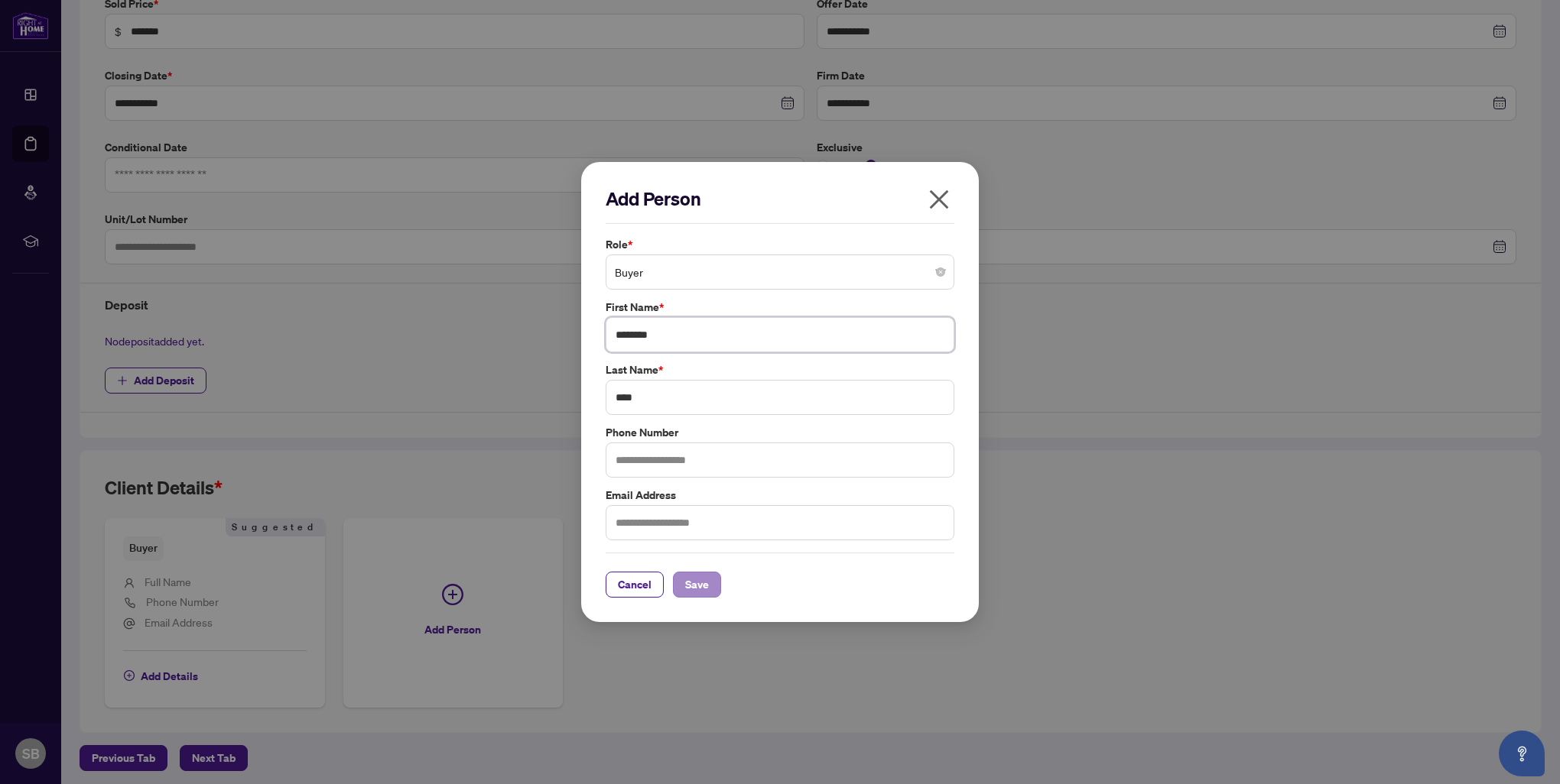
type input "********"
click at [695, 574] on span "Save" at bounding box center [697, 585] width 24 height 24
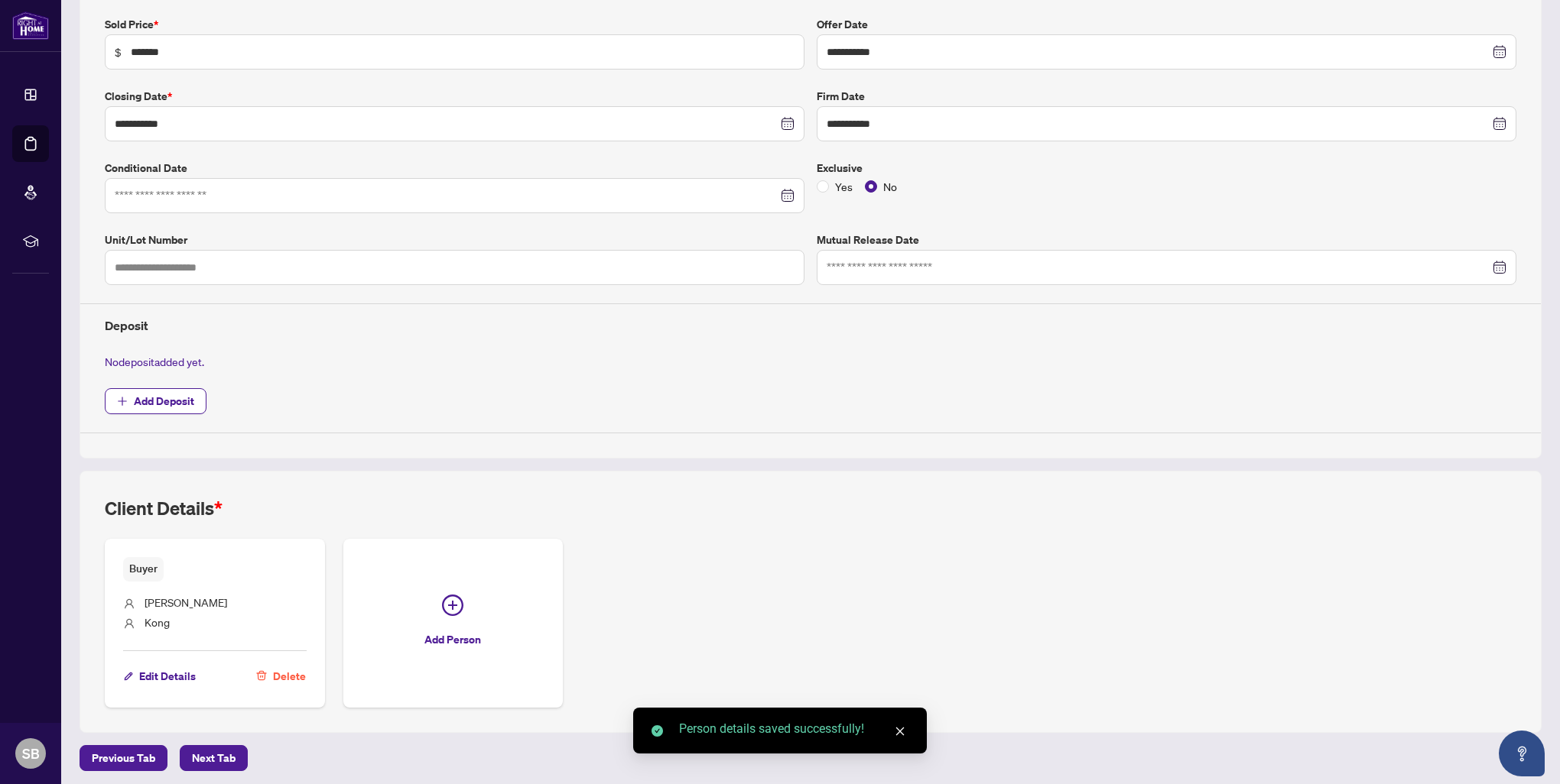
scroll to position [0, 0]
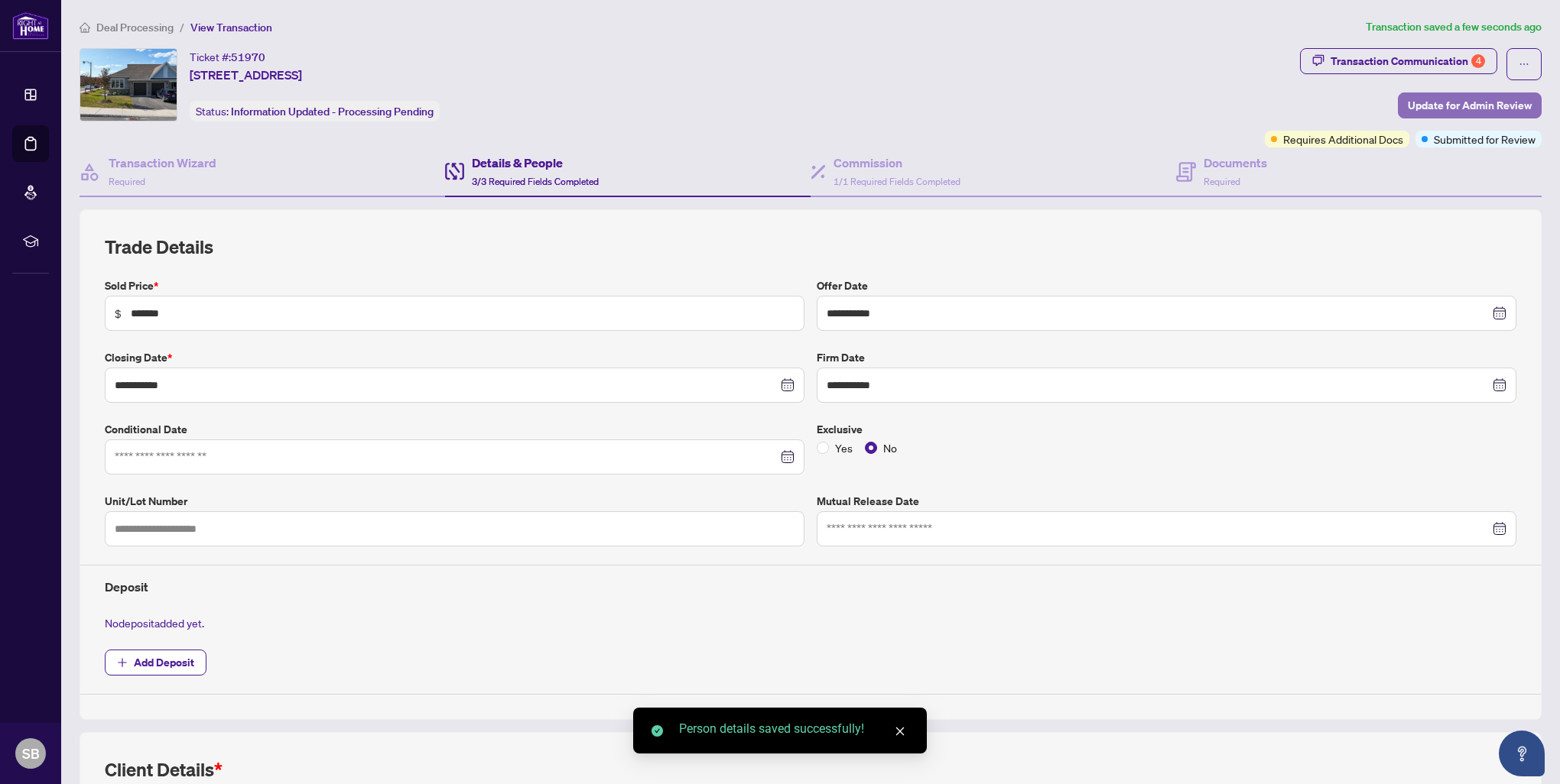
click at [1511, 100] on span "Update for Admin Review" at bounding box center [1470, 106] width 124 height 24
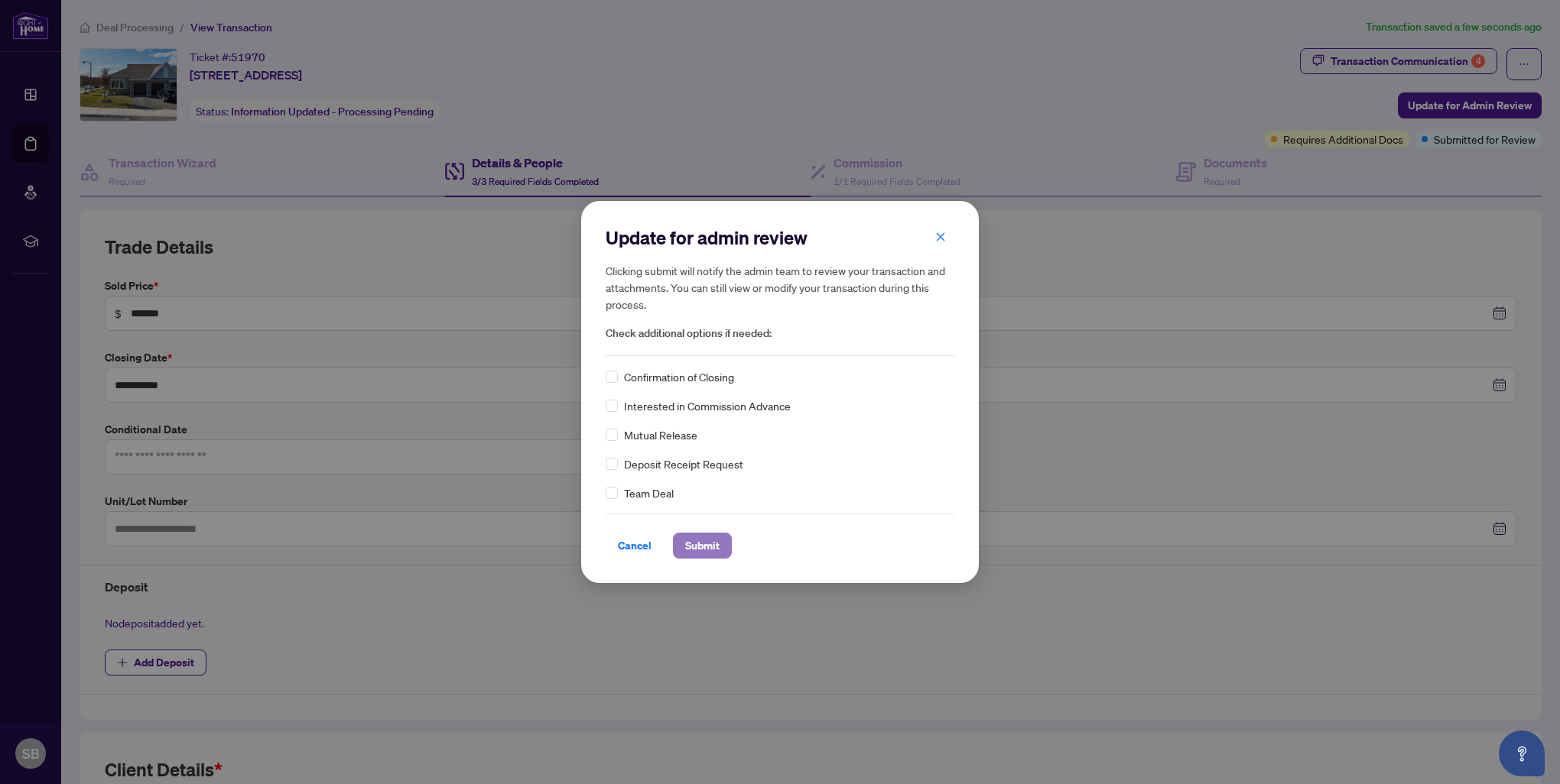
click at [691, 539] on span "Submit" at bounding box center [702, 546] width 34 height 24
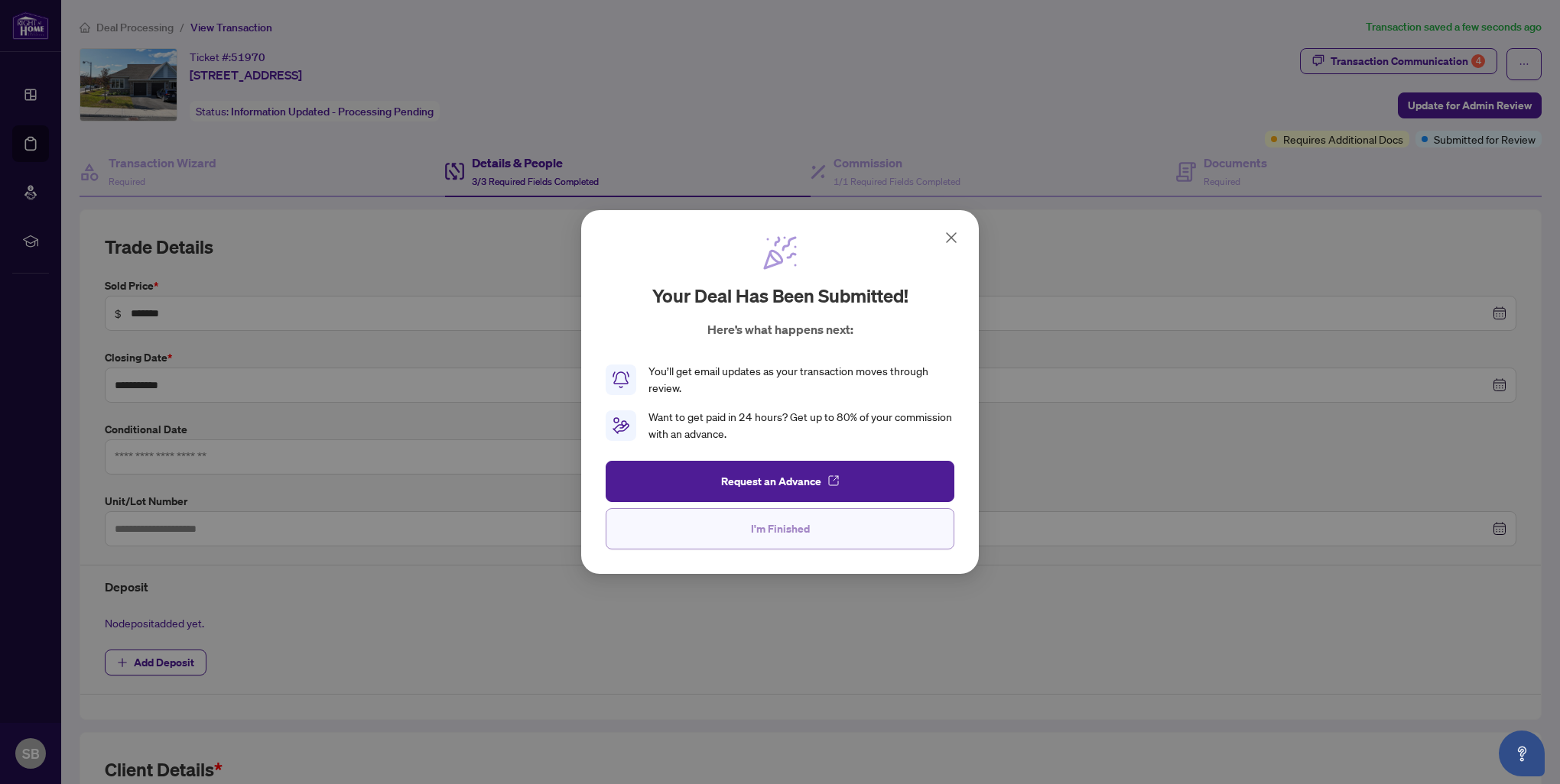
click at [691, 537] on button "I'm Finished" at bounding box center [780, 529] width 349 height 42
